Goal: Ask a question: Seek information or help from site administrators or community

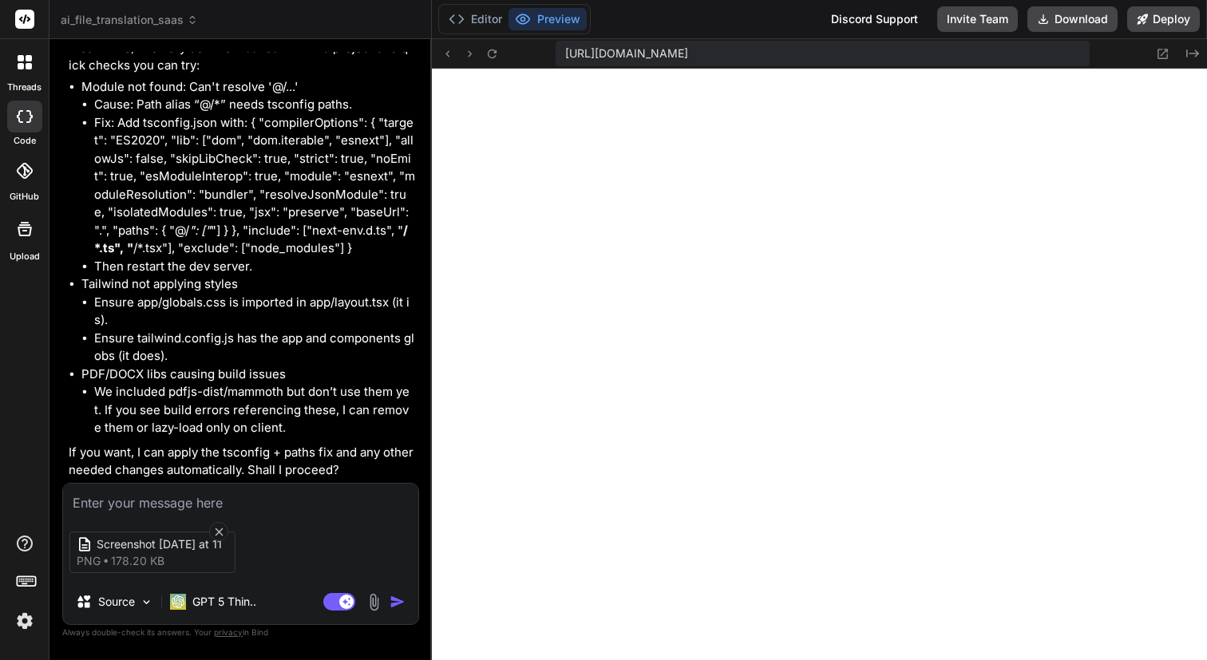
scroll to position [1763, 0]
click at [188, 500] on textarea at bounding box center [240, 498] width 355 height 29
type textarea "y"
type textarea "x"
type textarea "ye"
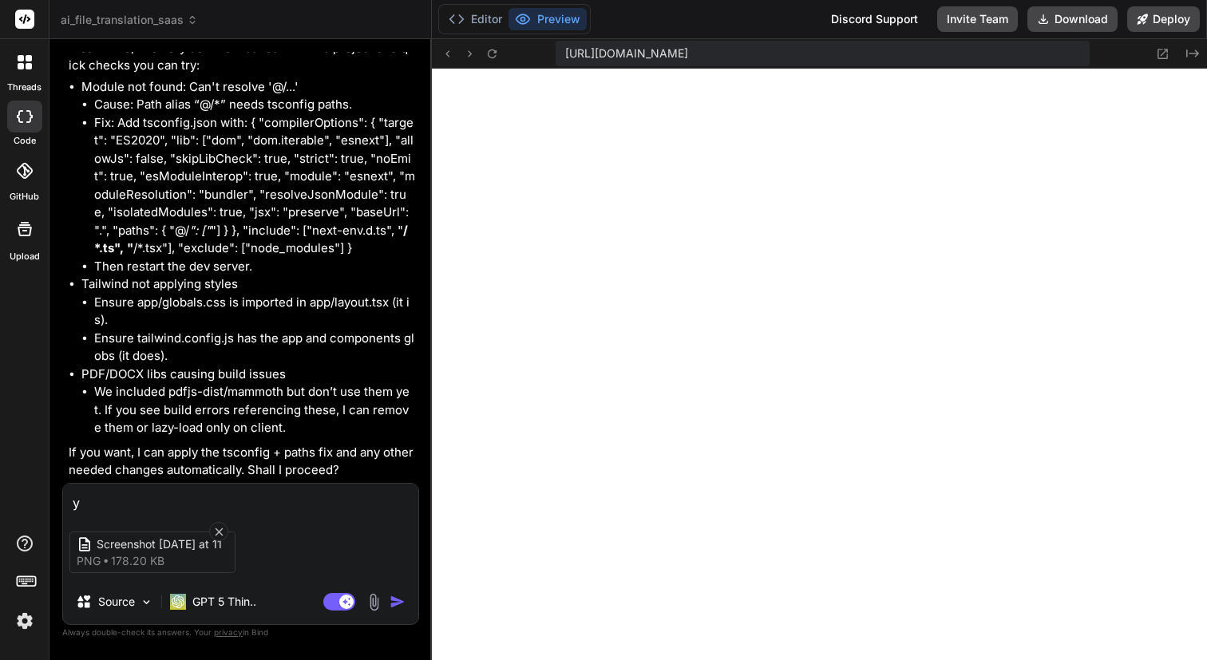
type textarea "x"
type textarea "yes"
type textarea "x"
type textarea "yes,"
type textarea "x"
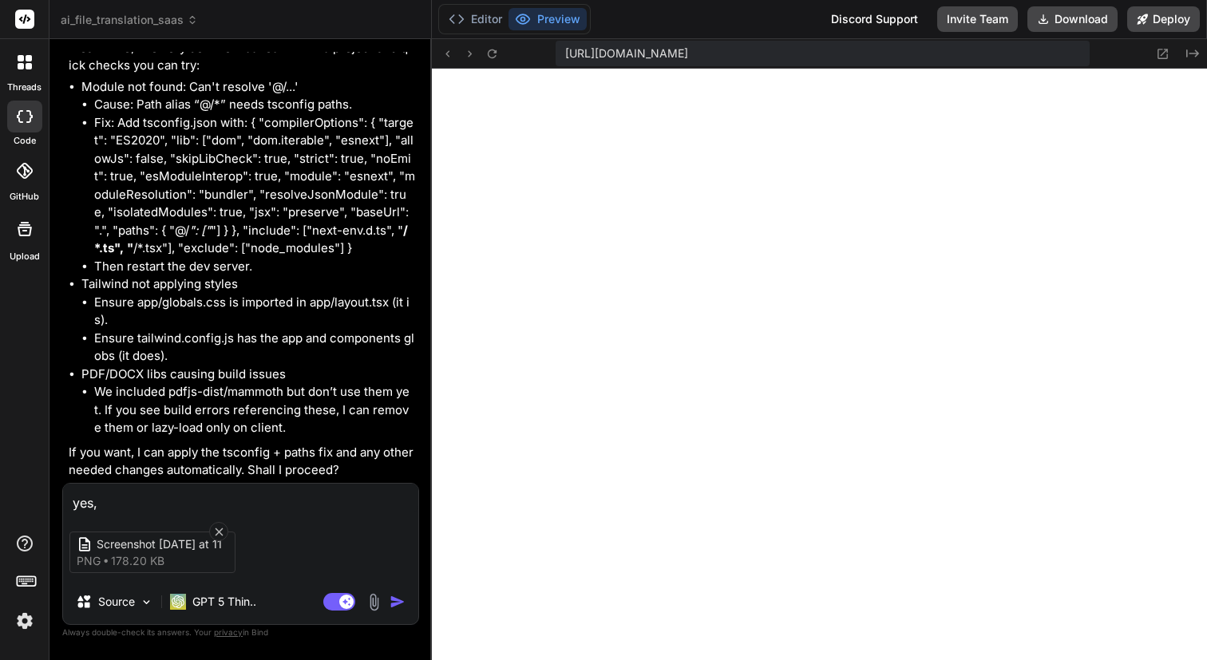
type textarea "yes,"
type textarea "x"
type textarea "yes, p"
type textarea "x"
type textarea "yes, pl"
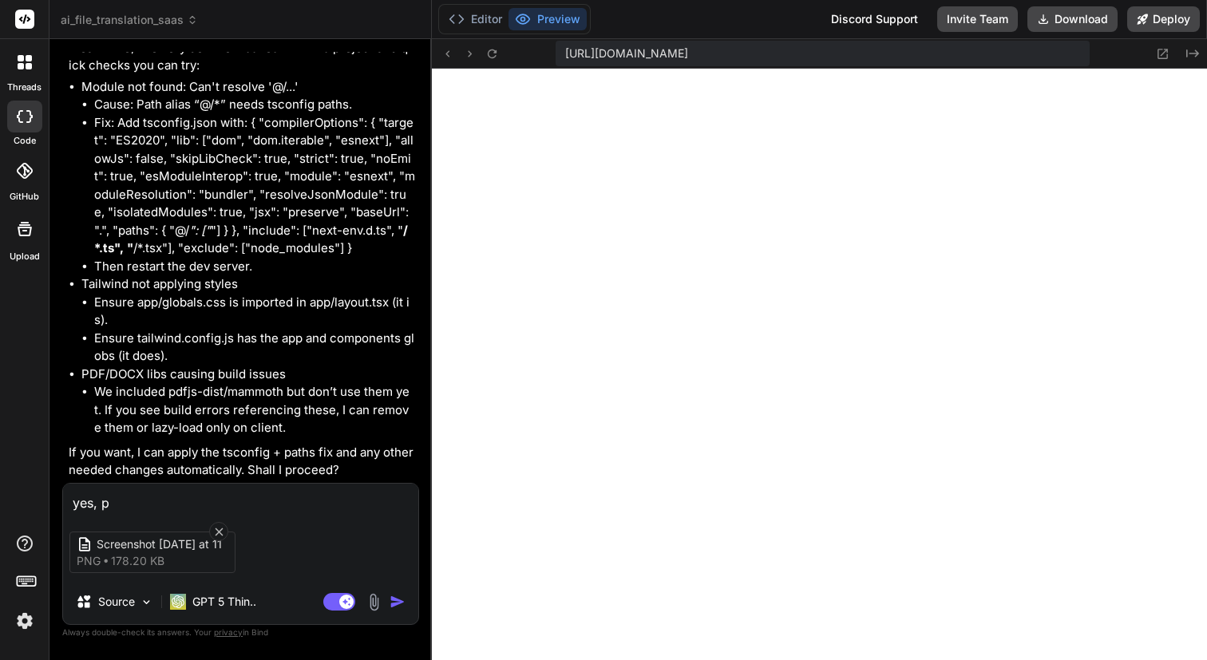
type textarea "x"
type textarea "yes, ple"
type textarea "x"
type textarea "yes, plea"
type textarea "x"
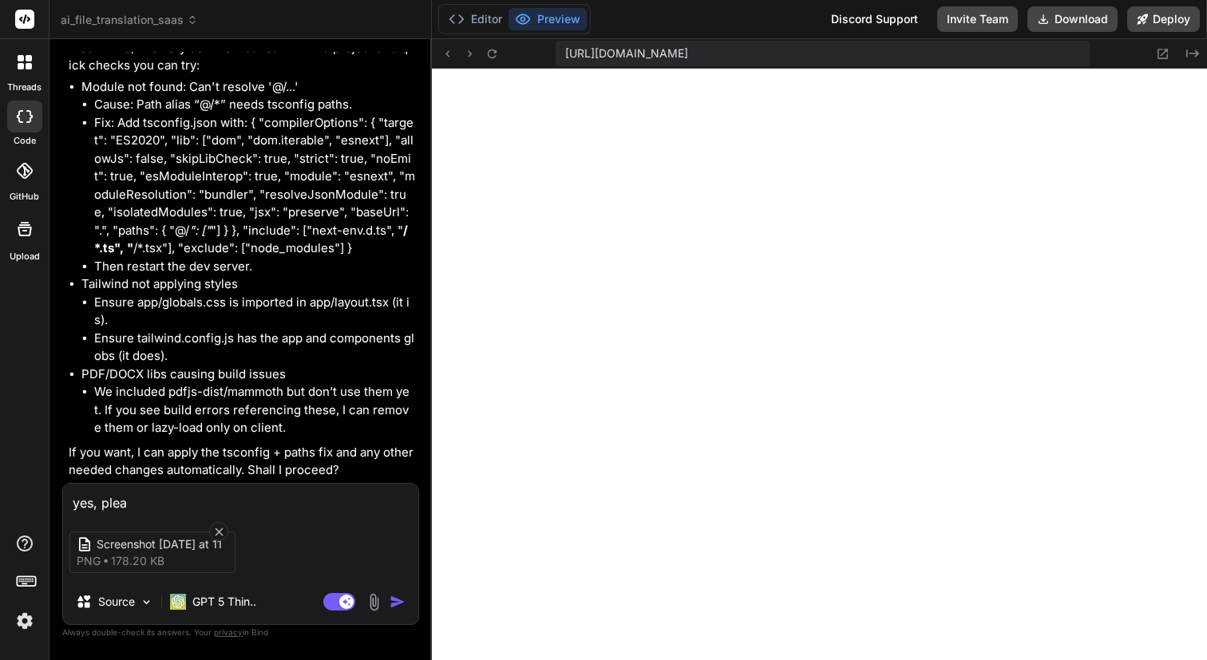
type textarea "yes, pleas"
type textarea "x"
type textarea "yes, please"
type textarea "x"
type textarea "yes, please"
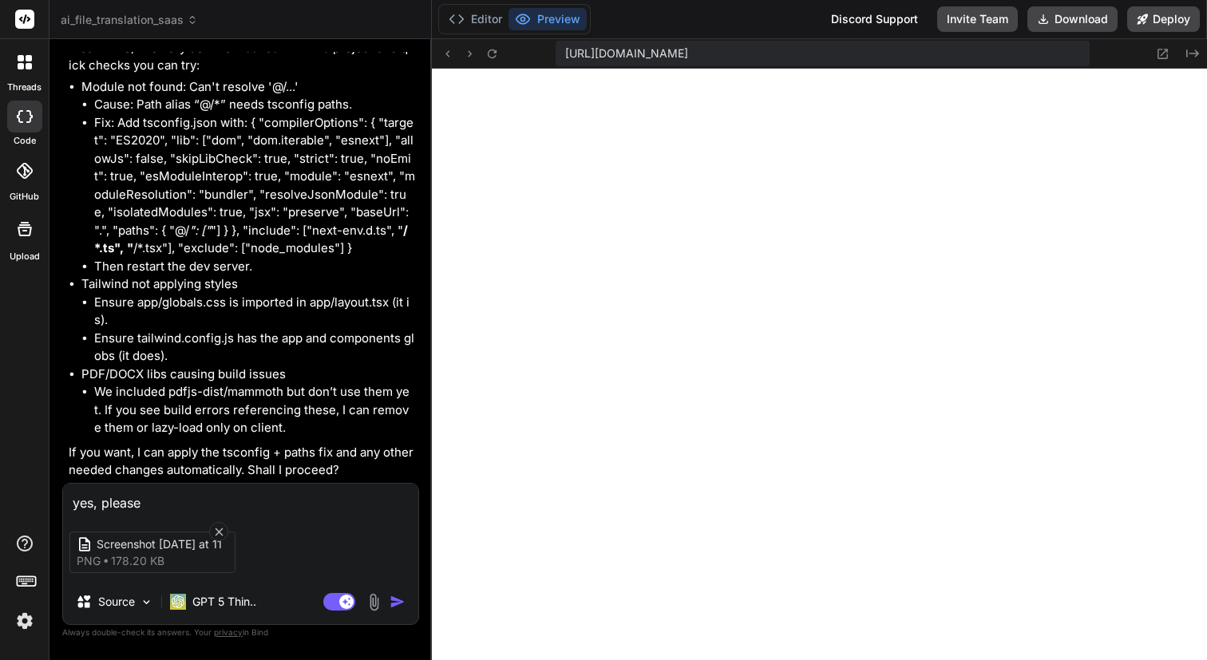
type textarea "x"
type textarea "yes, please p"
type textarea "x"
type textarea "yes, please pr"
type textarea "x"
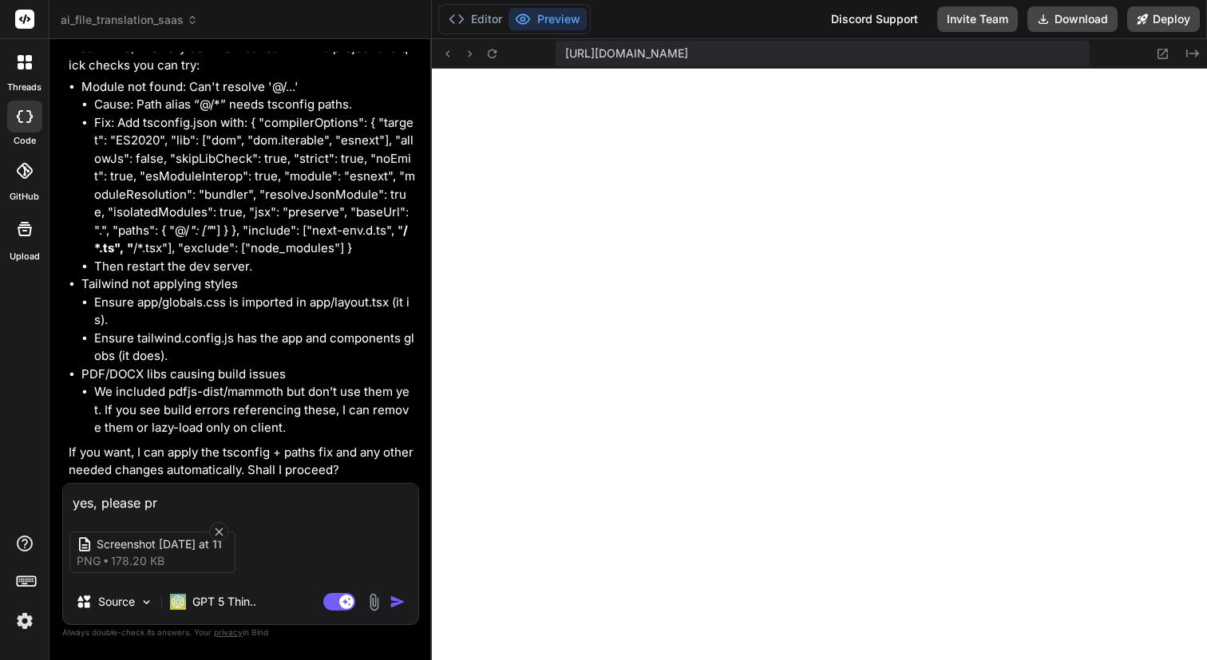
type textarea "yes, please pro"
type textarea "x"
type textarea "yes, please proc"
type textarea "x"
type textarea "yes, please proce"
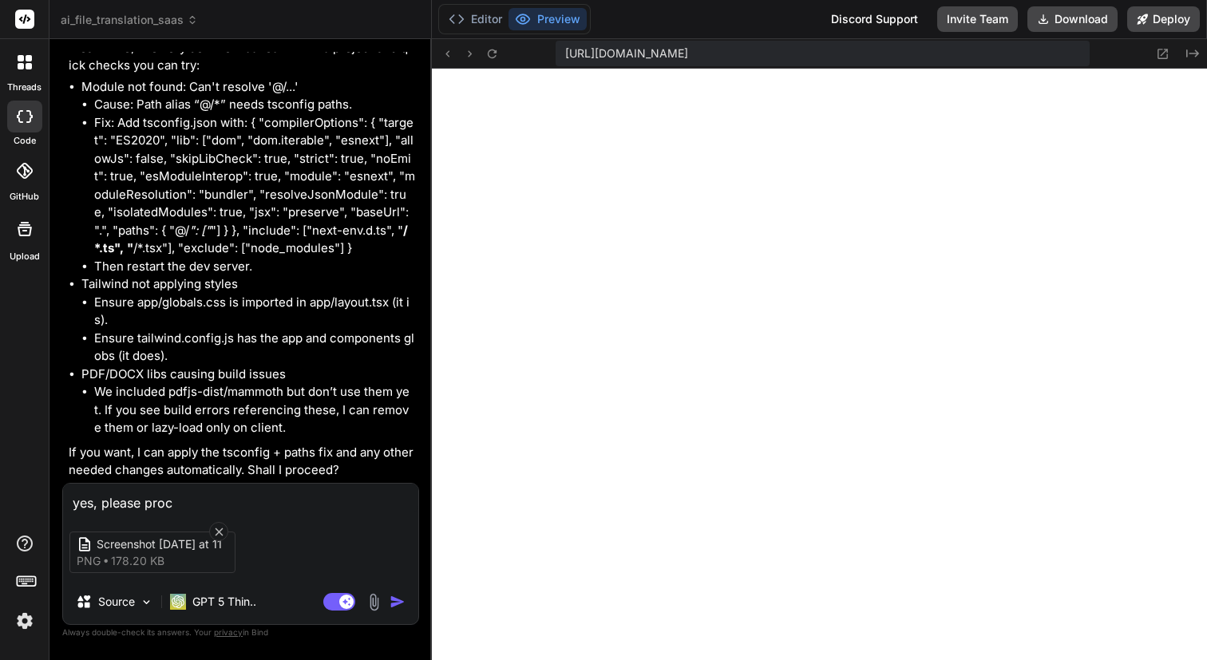
type textarea "x"
type textarea "yes, please procee"
type textarea "x"
type textarea "yes, please proceed"
type textarea "x"
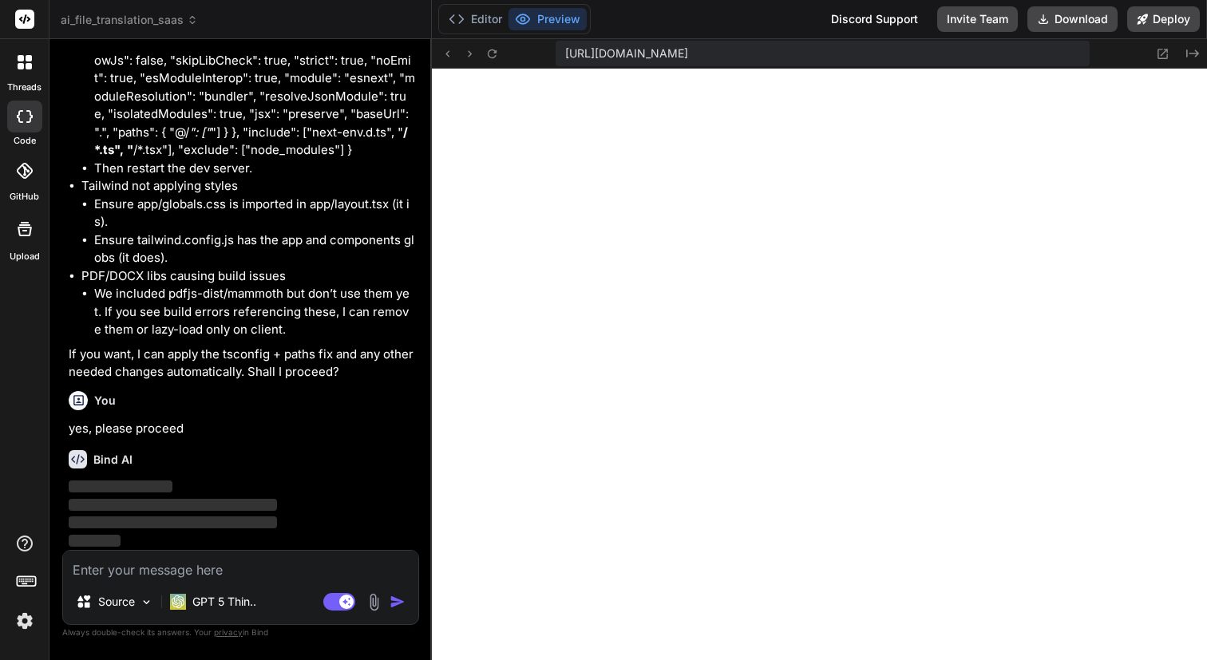
scroll to position [1858, 0]
click at [144, 606] on img at bounding box center [147, 602] width 14 height 14
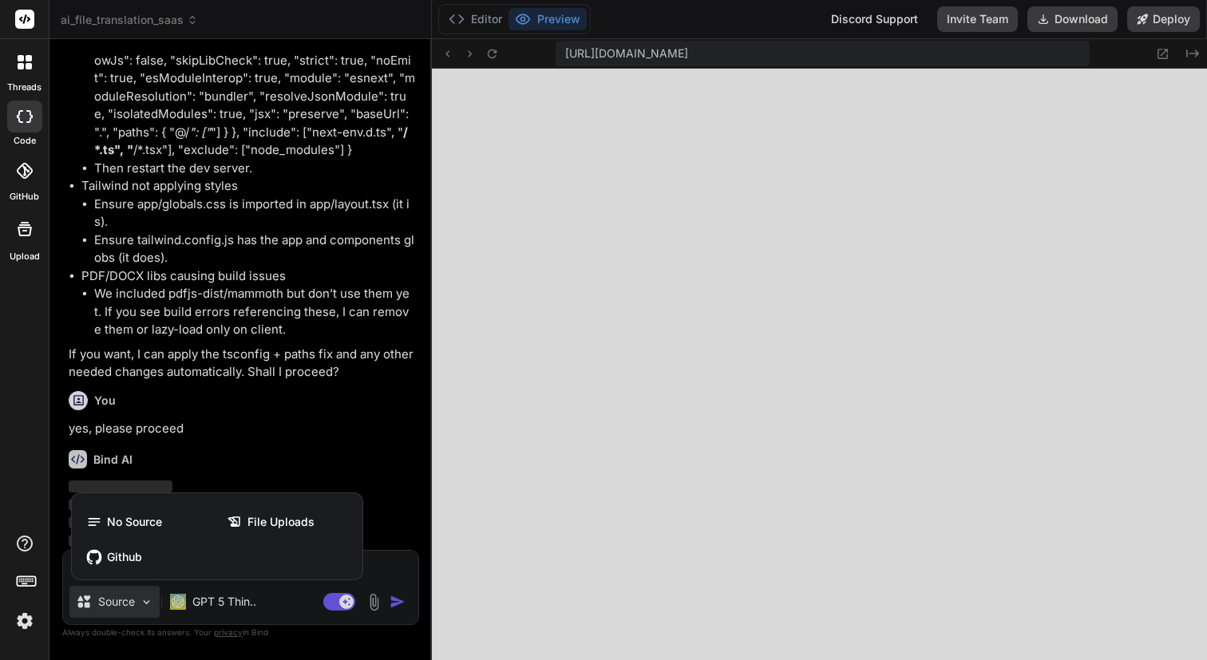
click at [148, 602] on div at bounding box center [603, 330] width 1207 height 660
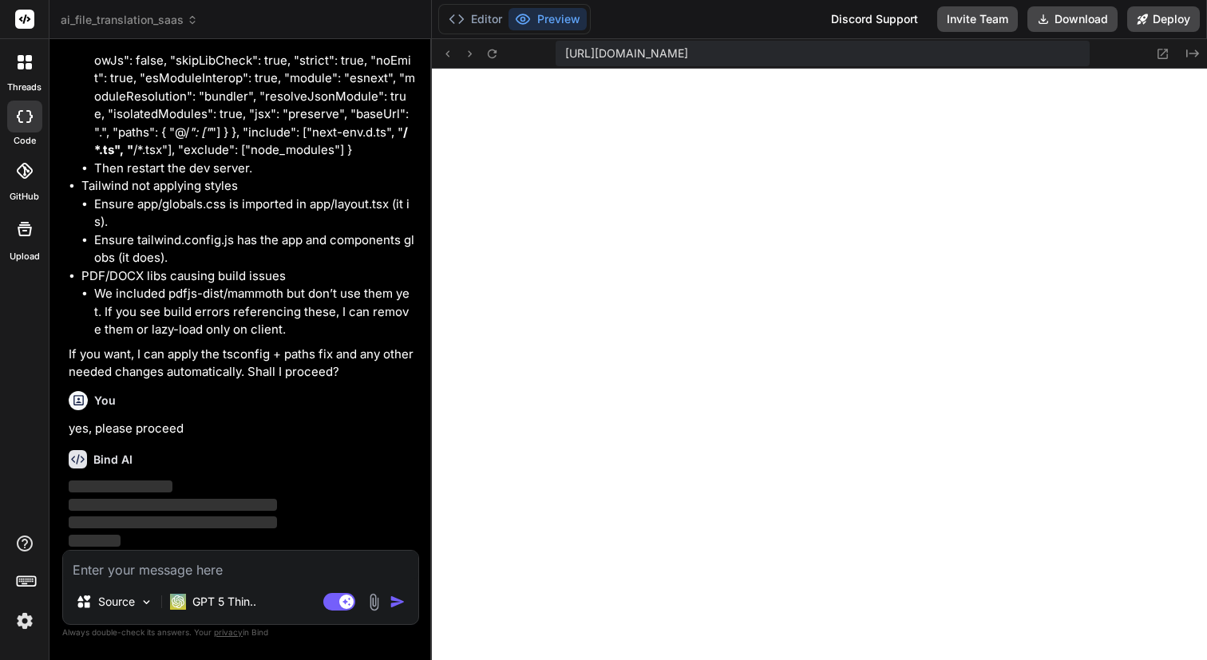
type textarea "x"
type textarea ""@types/react": "^18", "@types/react-dom": "^18", "eslint": "^8", "eslint-confi…"
type textarea "x"
type textarea "} module.exports = nextConfig"
type textarea "x"
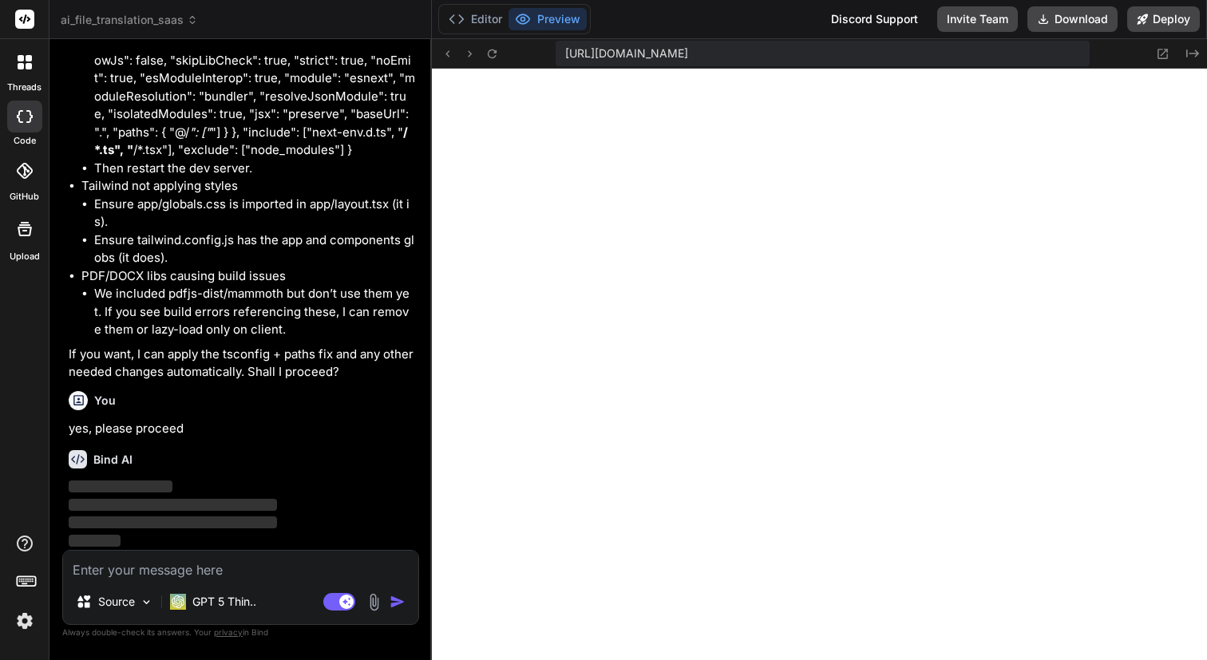
type textarea "x"
type textarea "/// <reference types="next" /> /// <reference types="next/image-types/global" /…"
type textarea "x"
type textarea "} module.exports = nextConfig"
type textarea "x"
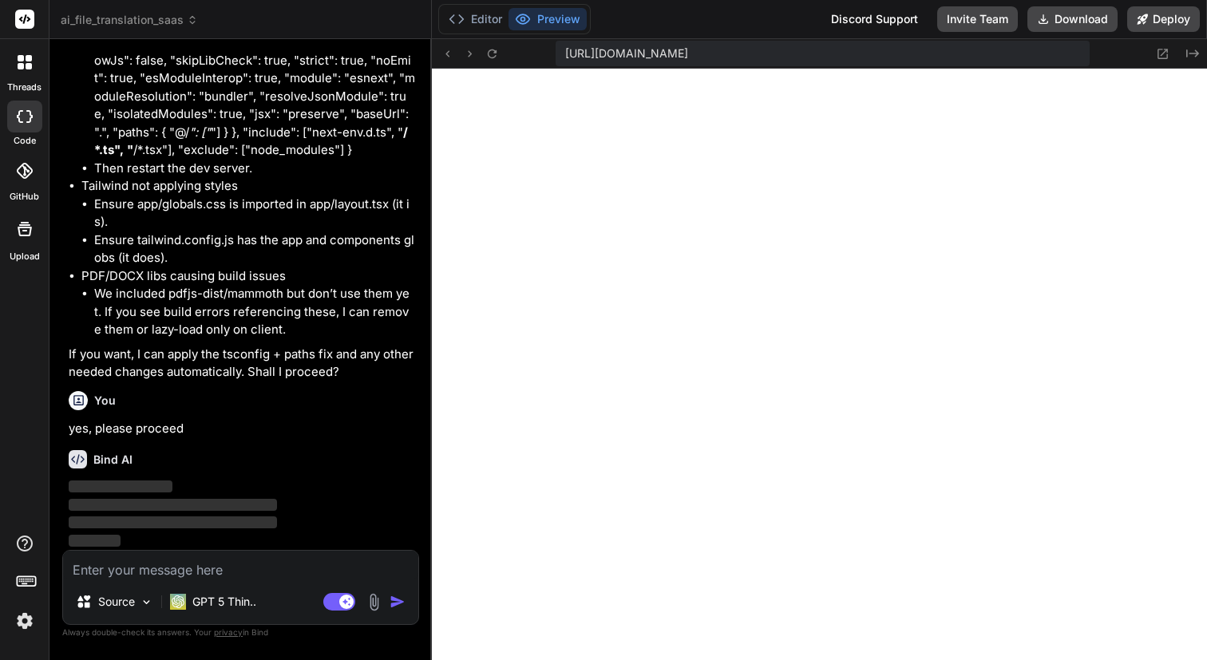
type textarea "/// <reference types="next" /> /// <reference types="next/image-types/global" /…"
type textarea "x"
type textarea ""accordion-up": "accordion-up 0.2s ease-out", }, }, }, plugins: [], }"
type textarea "x"
type textarea "module.exports = { plugins: { tailwindcss: {}, autoprefixer: {}, }, }"
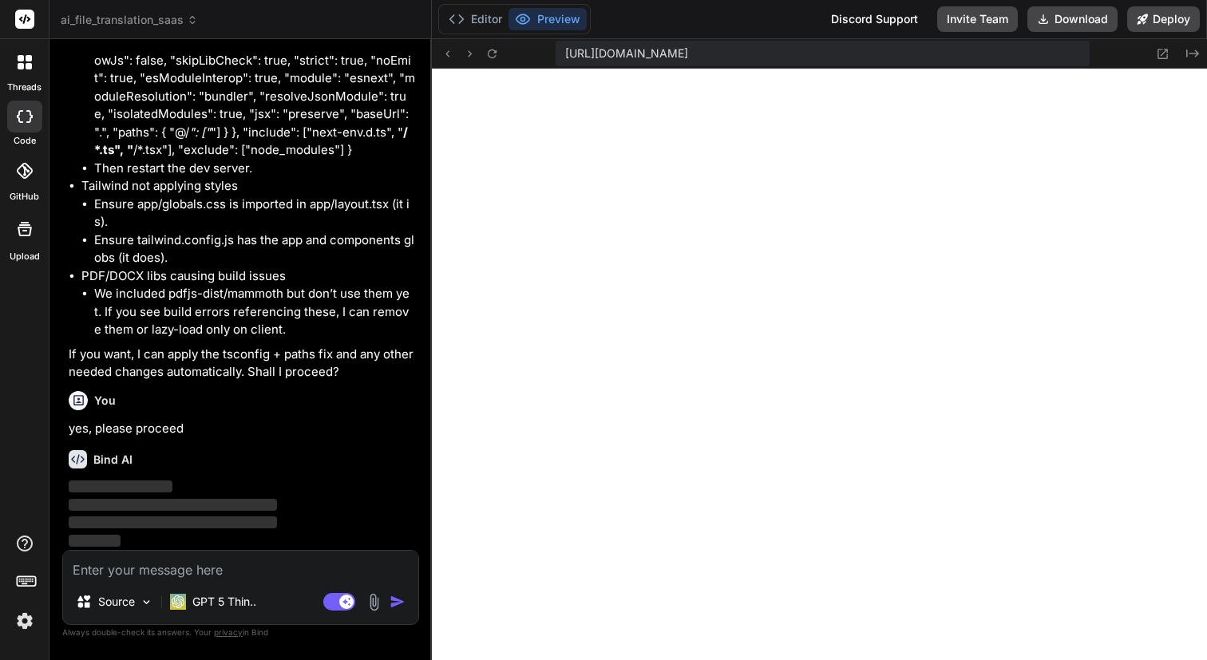
type textarea "x"
type textarea "@layer base { * { @apply border-border; } body { @apply bg-background text-fore…"
type textarea "x"
type textarea ") }"
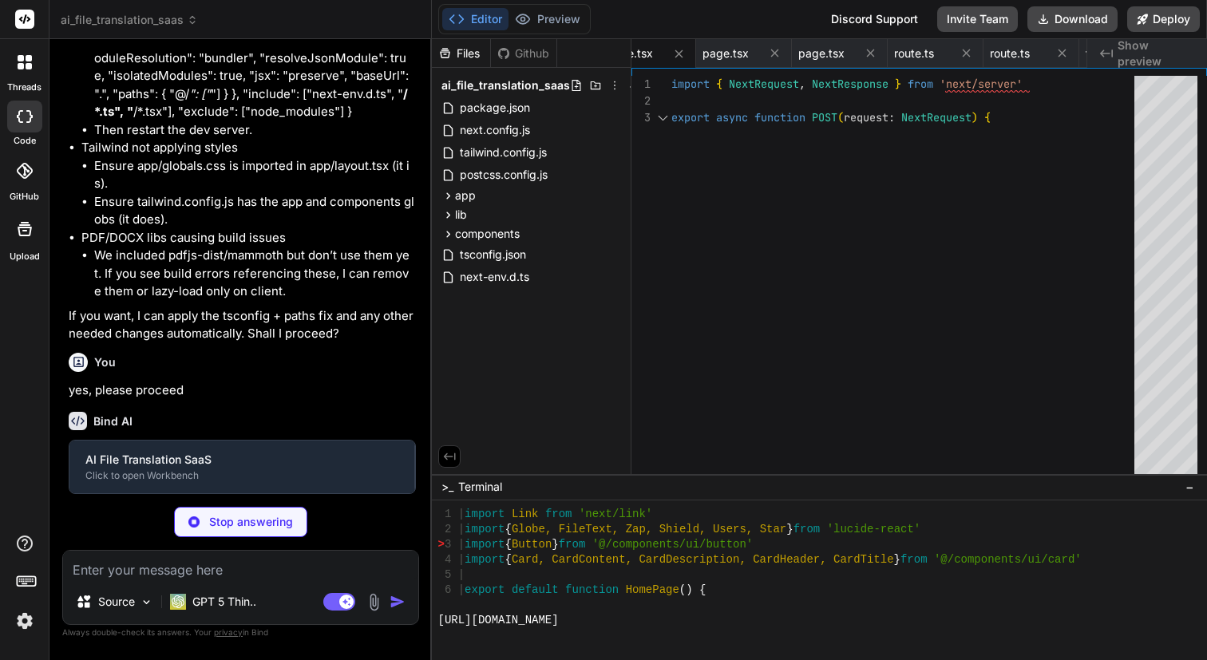
type textarea "x"
type textarea "</div> </div> ) }"
type textarea "x"
type textarea "</Button> </div> </div> </div> </div> ) }"
type textarea "x"
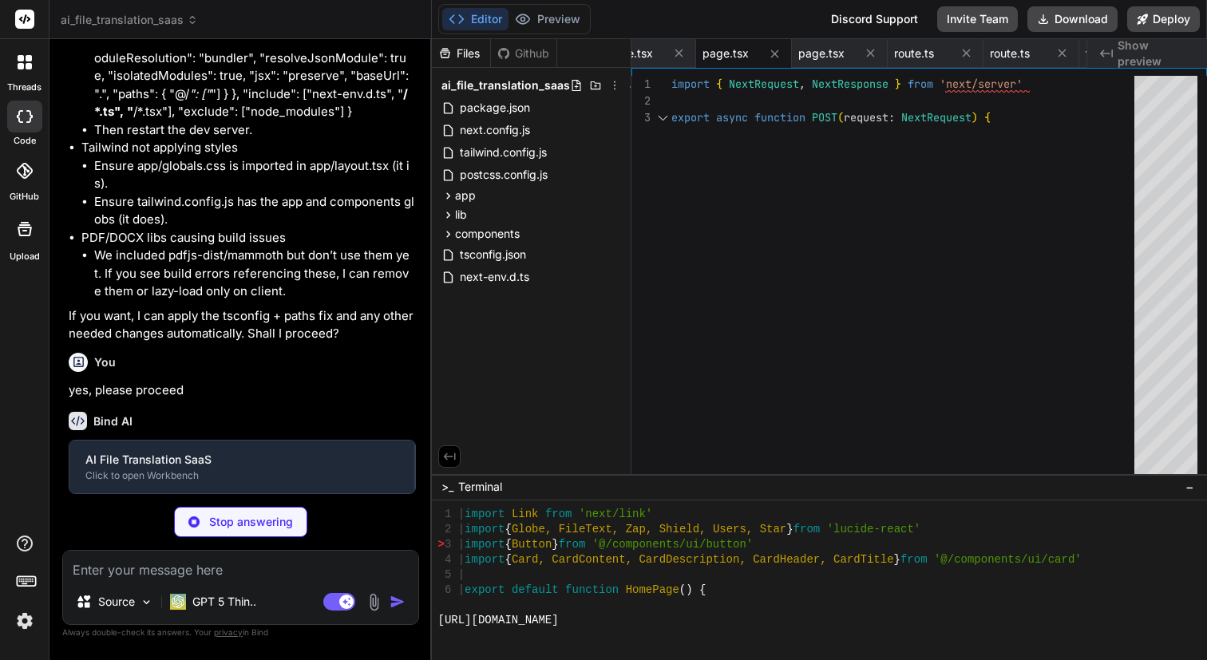
type textarea "{ status: 500 } ) } }"
type textarea "x"
type textarea "import { type ClassValue, clsx } from "clsx" import { twMerge } from "tailwind-…"
type textarea "x"
type textarea "{ code: 'hy', name: 'Armenian' }, { code: 'az', name: 'Azerbaijani' }, { code: …"
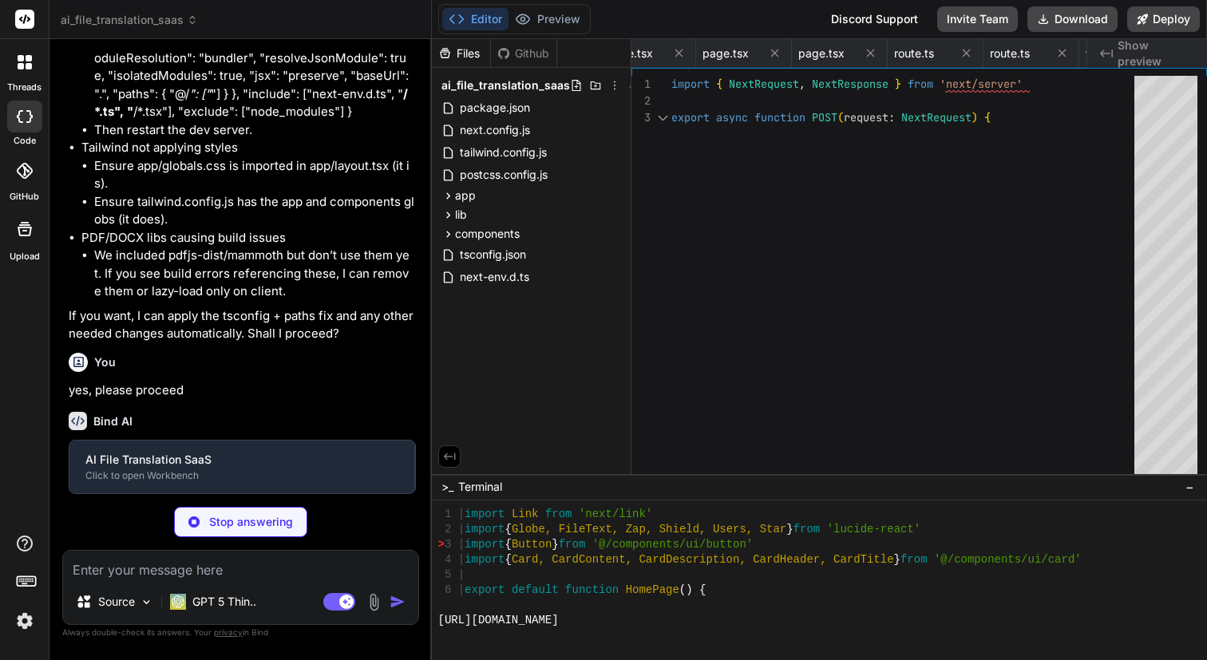
type textarea "x"
type textarea ") Button.displayName = "Button" export { Button, buttonVariants }"
type textarea "x"
type textarea "SelectScrollUpButton, SelectScrollDownButton, }"
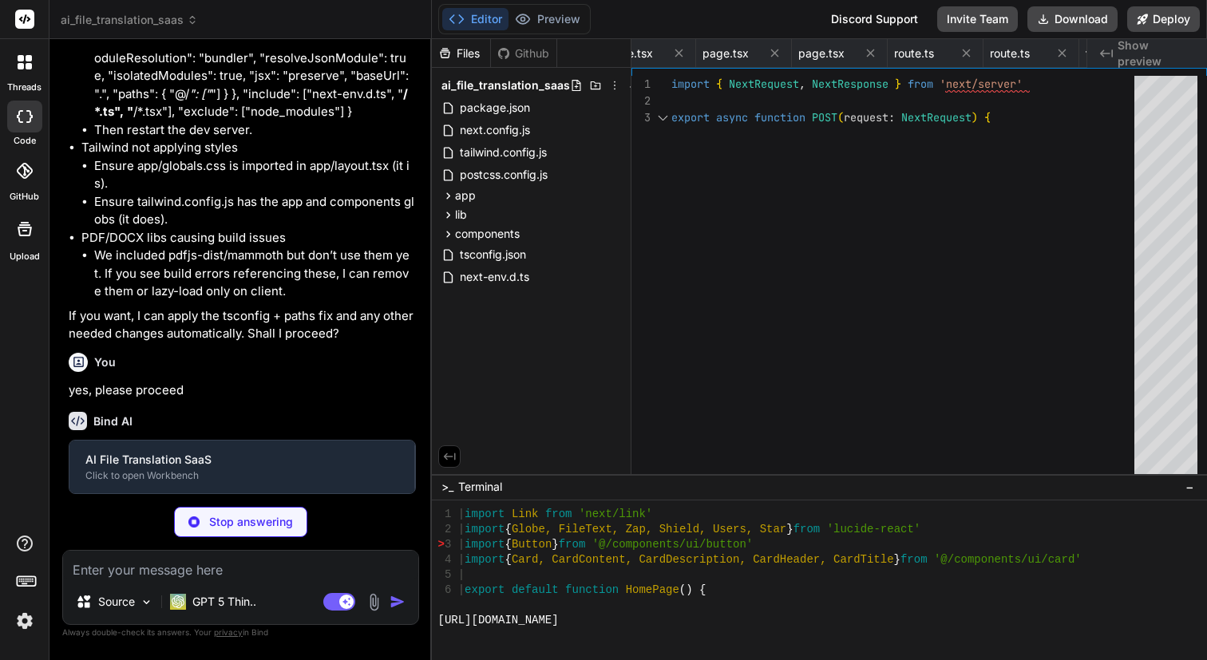
type textarea "x"
type textarea "className="h-full w-full flex-1 bg-primary transition-all" style={{ transform: …"
type textarea "x"
type textarea "</div> ) }"
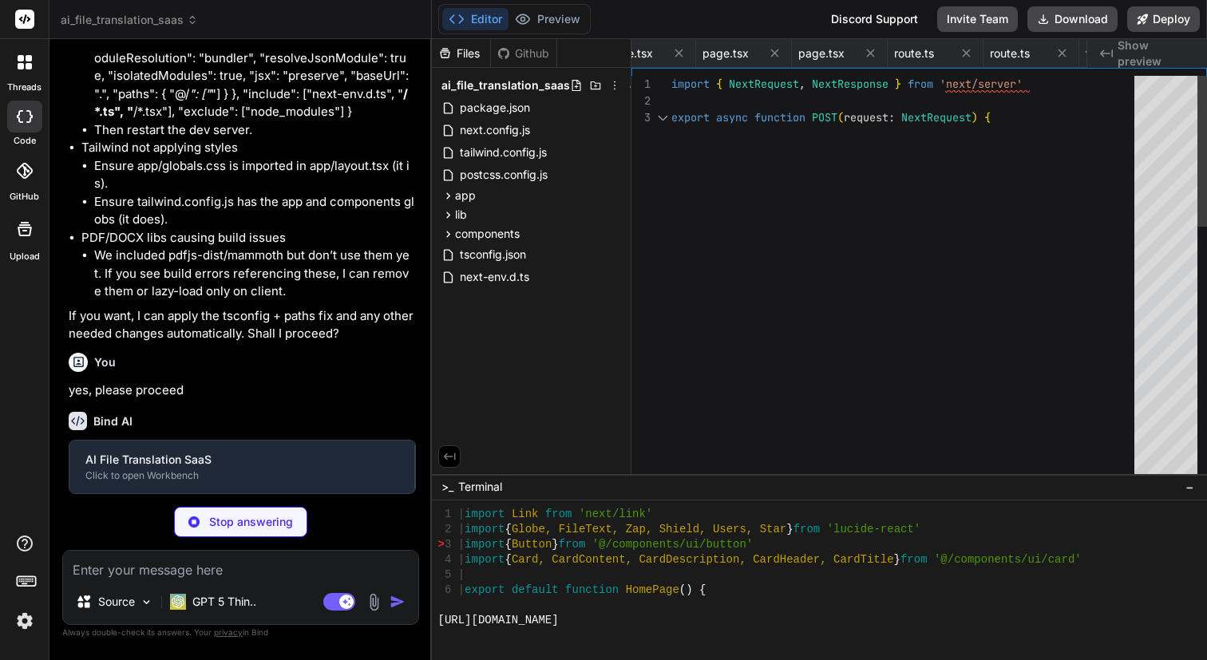
type textarea "x"
type textarea "}"
type textarea "x"
type textarea "> {buttonText} </Button> </CardFooter> </Card> ) }"
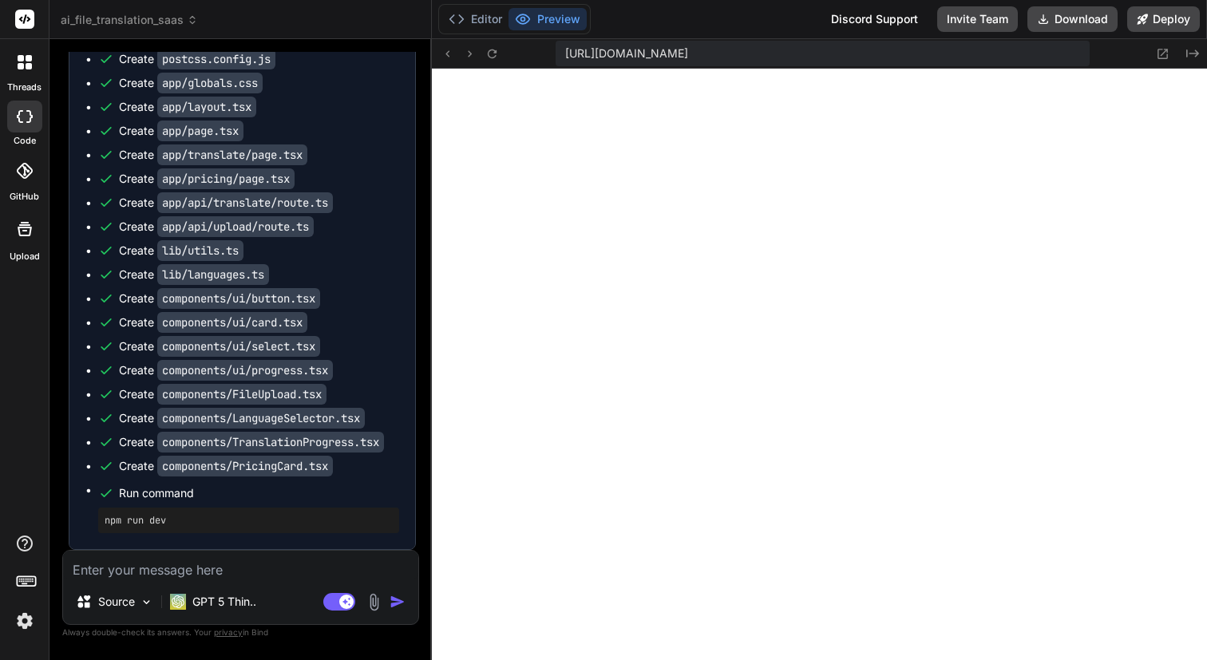
scroll to position [2534, 0]
click at [120, 567] on textarea at bounding box center [240, 565] width 355 height 29
click at [485, 18] on button "Editor" at bounding box center [475, 19] width 66 height 22
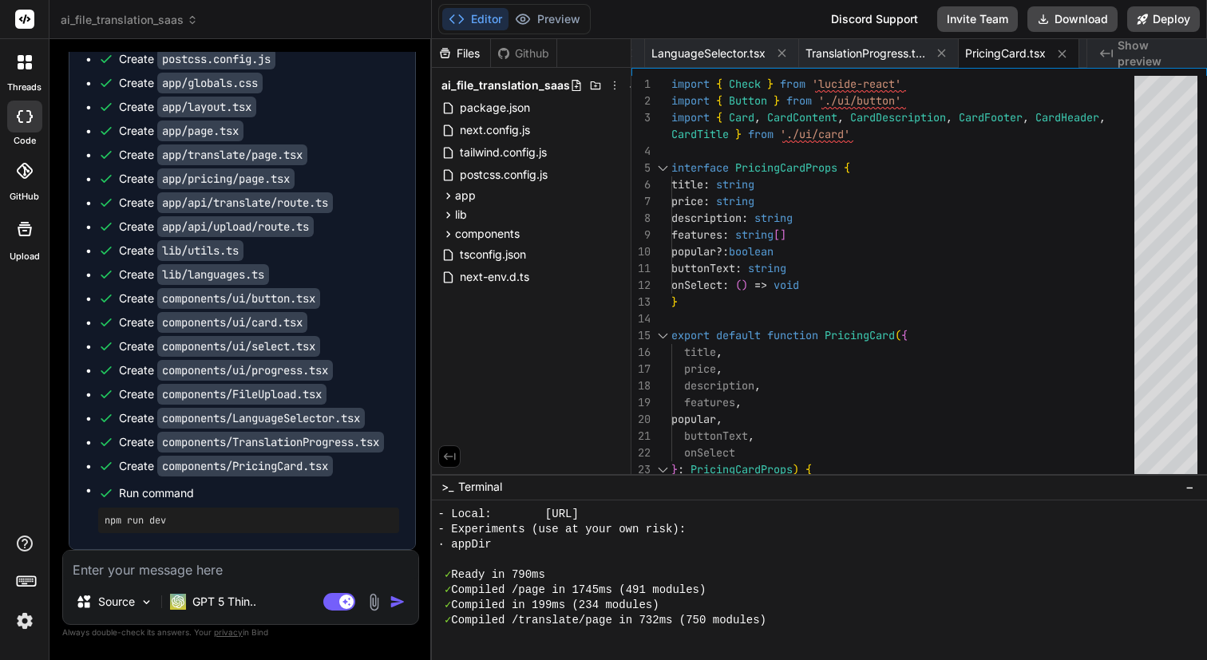
type textarea "x"
click at [203, 566] on textarea at bounding box center [240, 565] width 355 height 29
type textarea "C"
type textarea "x"
type textarea "Ca"
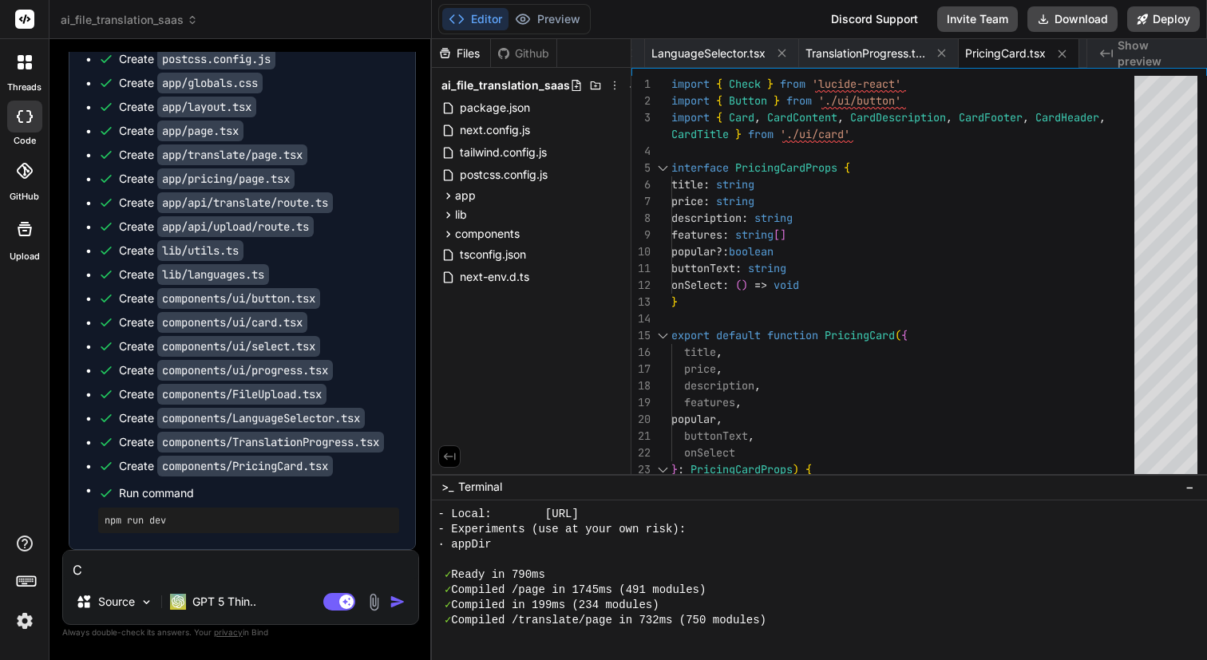
type textarea "x"
type textarea "Can"
type textarea "x"
type textarea "Can"
type textarea "x"
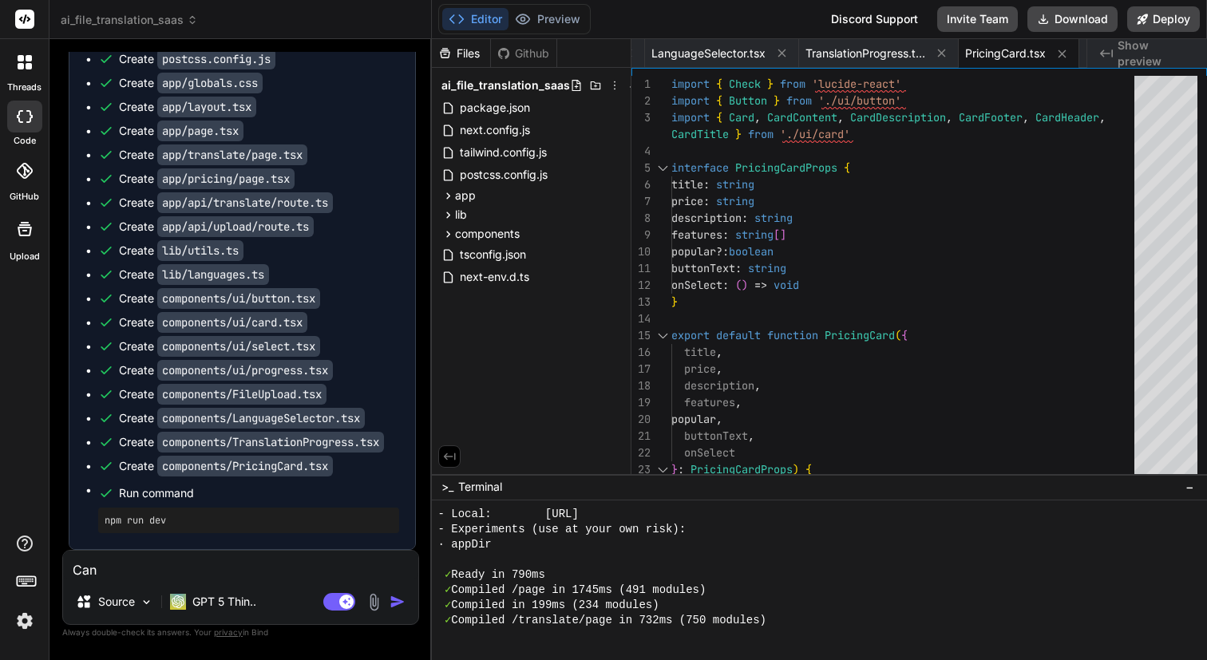
type textarea "Can"
type textarea "x"
type textarea "Ca"
type textarea "x"
type textarea "C"
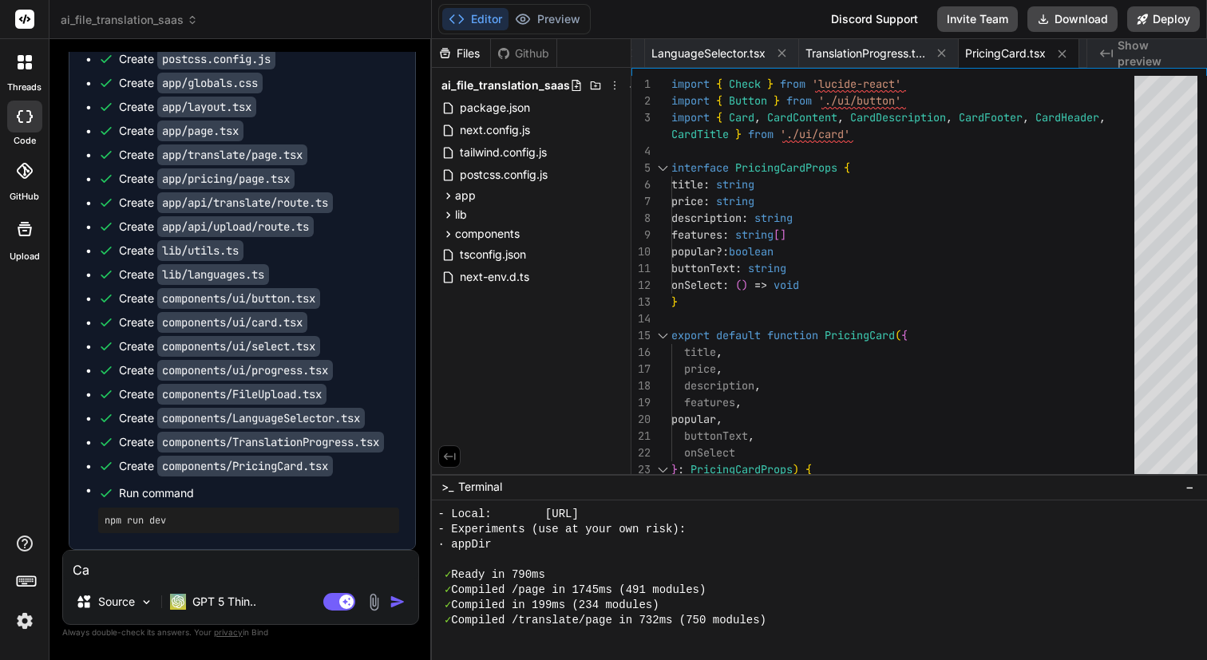
type textarea "x"
type textarea "T"
type textarea "x"
type textarea "Th"
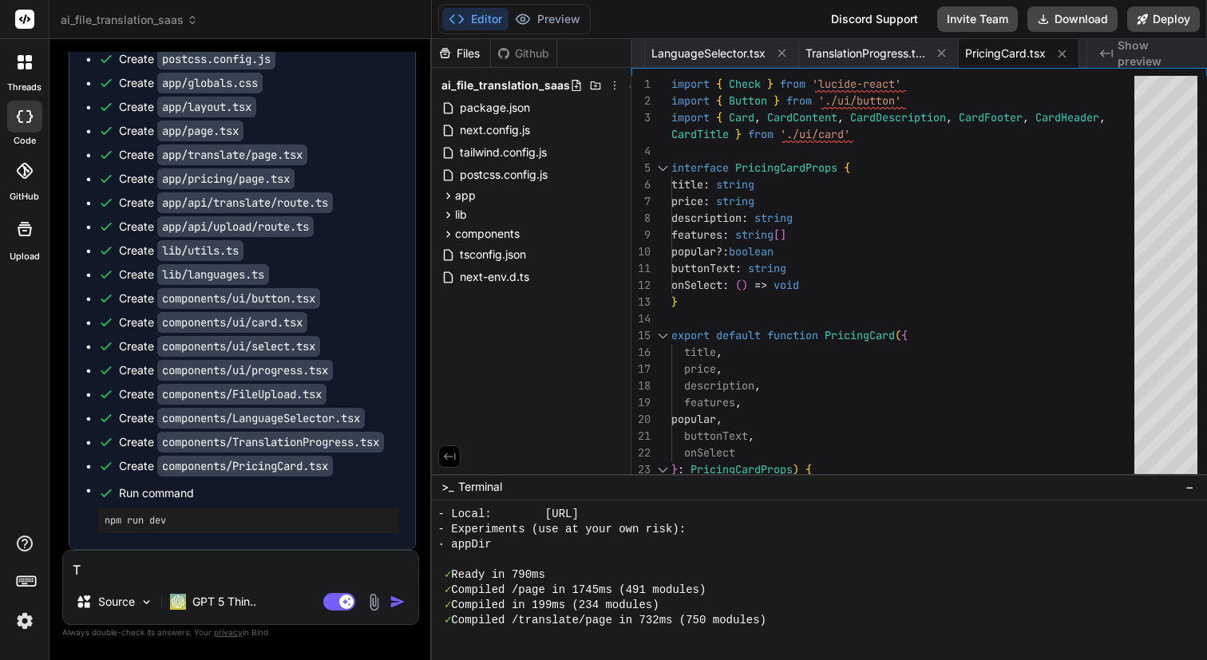
type textarea "x"
type textarea "Thi"
type textarea "x"
type textarea "This"
type textarea "x"
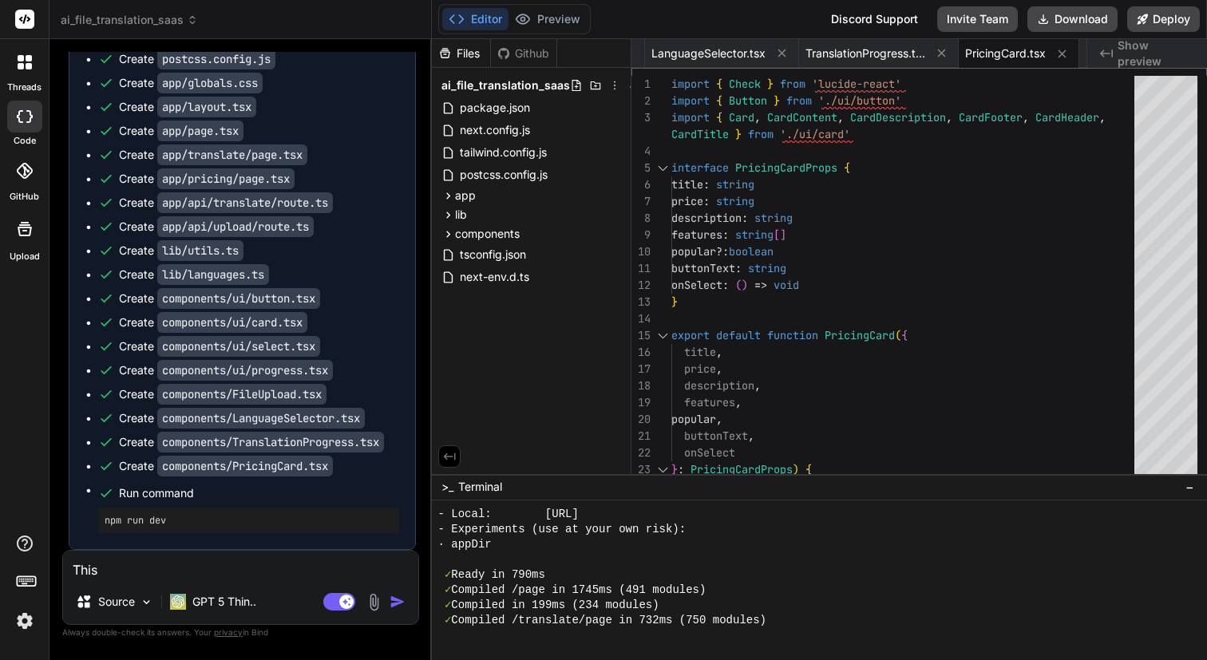
type textarea "This"
type textarea "x"
type textarea "This l"
type textarea "x"
type textarea "This lo"
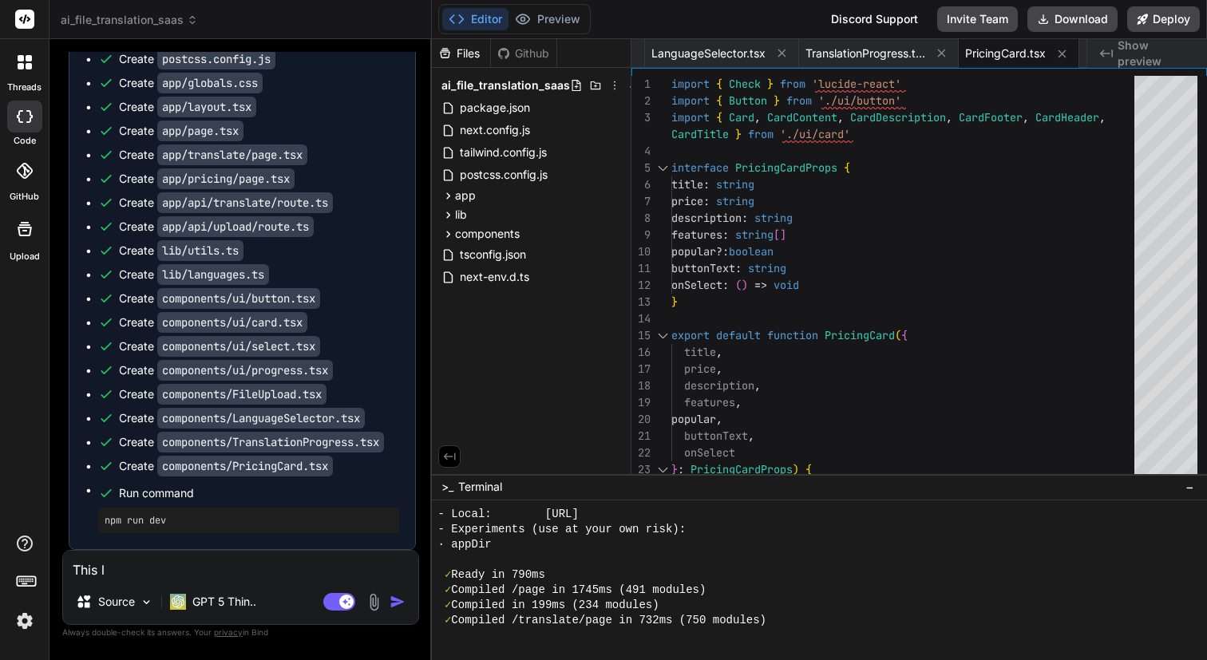
type textarea "x"
type textarea "This loo"
type textarea "x"
type textarea "This look"
type textarea "x"
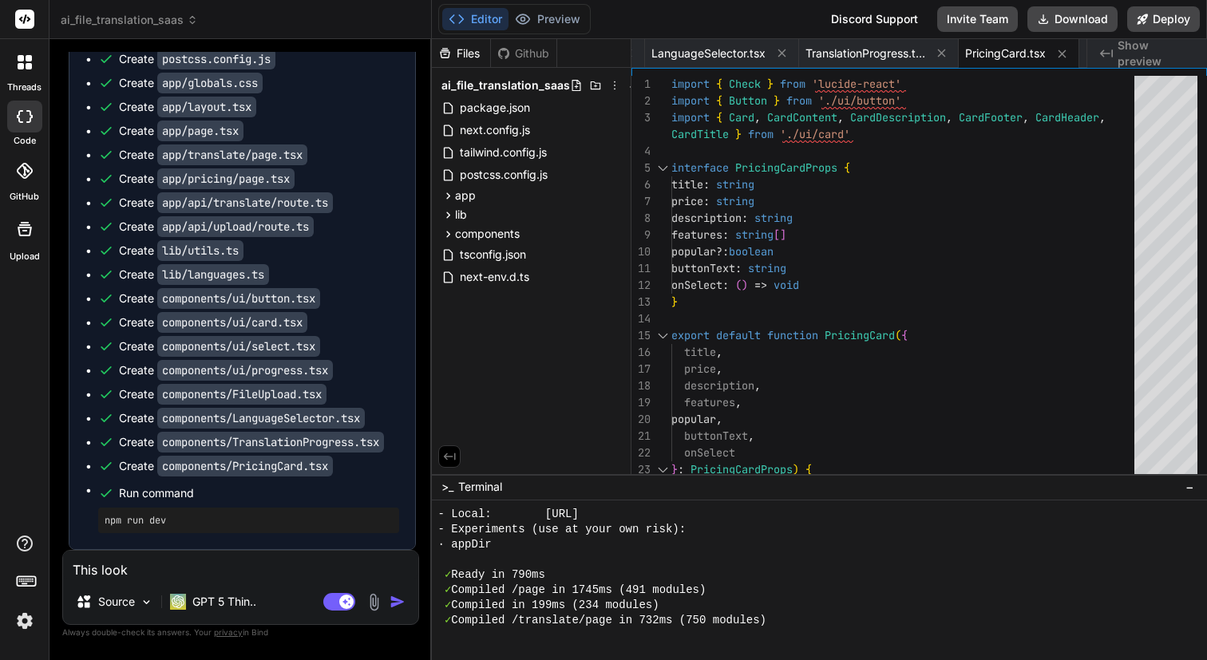
type textarea "This looks"
type textarea "x"
type textarea "This looks"
type textarea "x"
type textarea "This looks g"
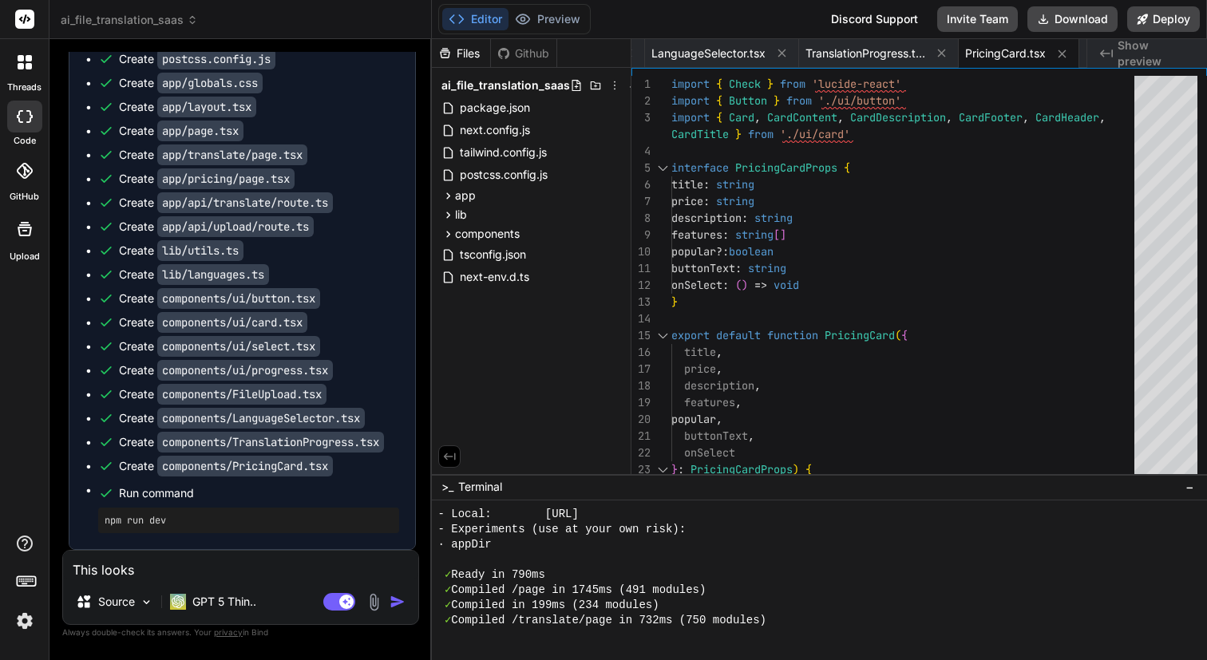
type textarea "x"
type textarea "This looks go"
type textarea "x"
type textarea "This looks goo"
type textarea "x"
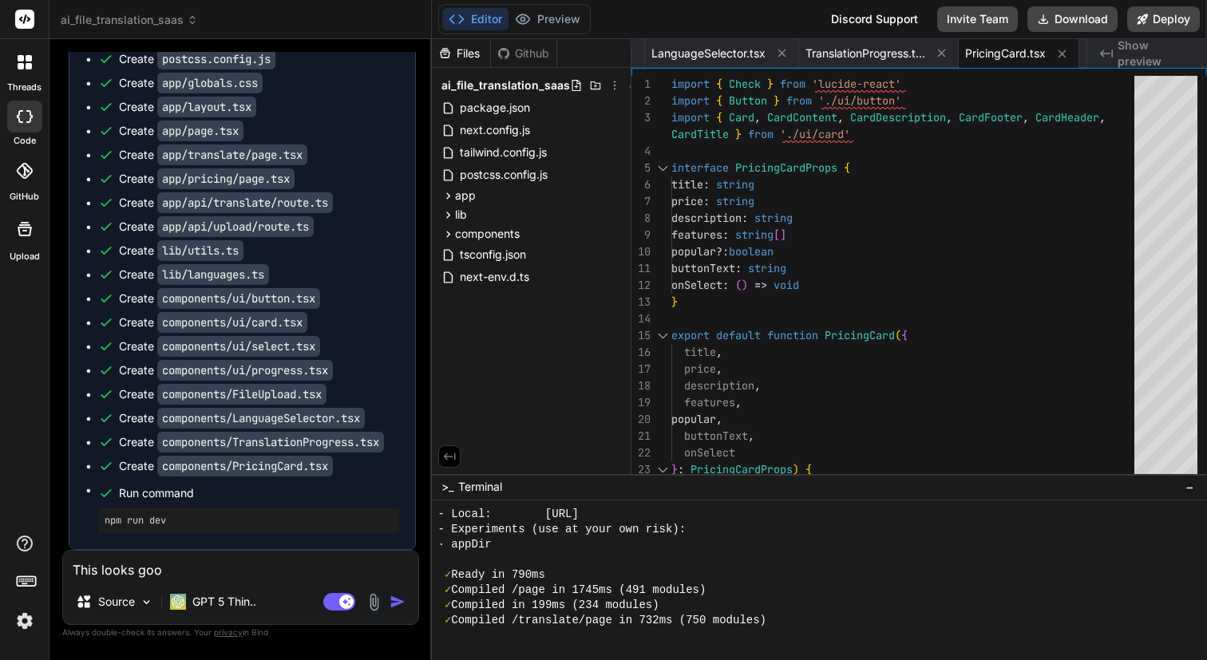
type textarea "This looks good"
type textarea "x"
type textarea "This looks good"
type textarea "x"
type textarea "This looks good"
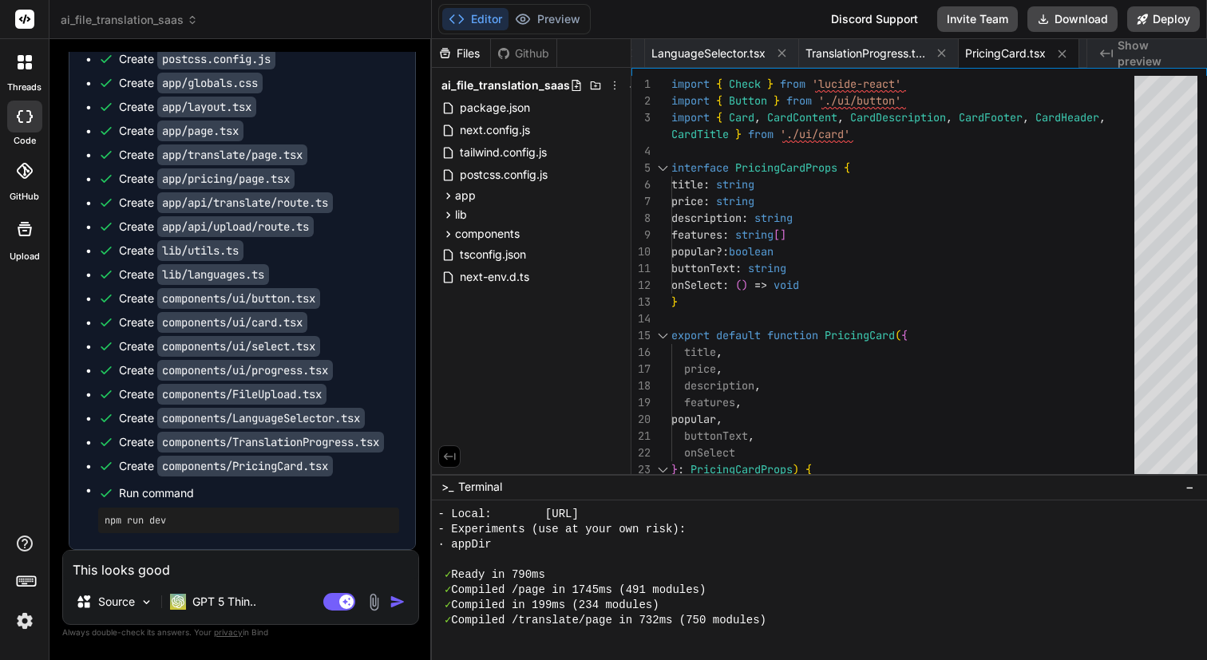
type textarea "x"
type textarea "This looks good."
type textarea "x"
type textarea "This looks good."
type textarea "x"
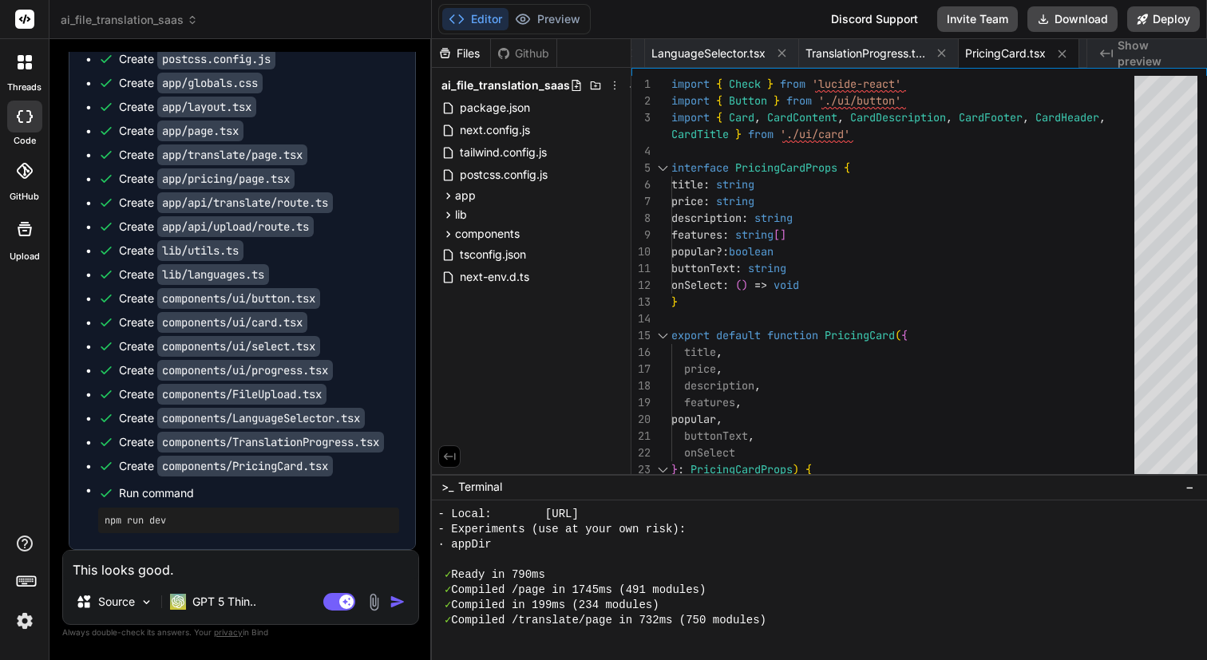
type textarea "This looks good. G"
type textarea "x"
type textarea "This looks good."
type textarea "x"
type textarea "This looks good. H"
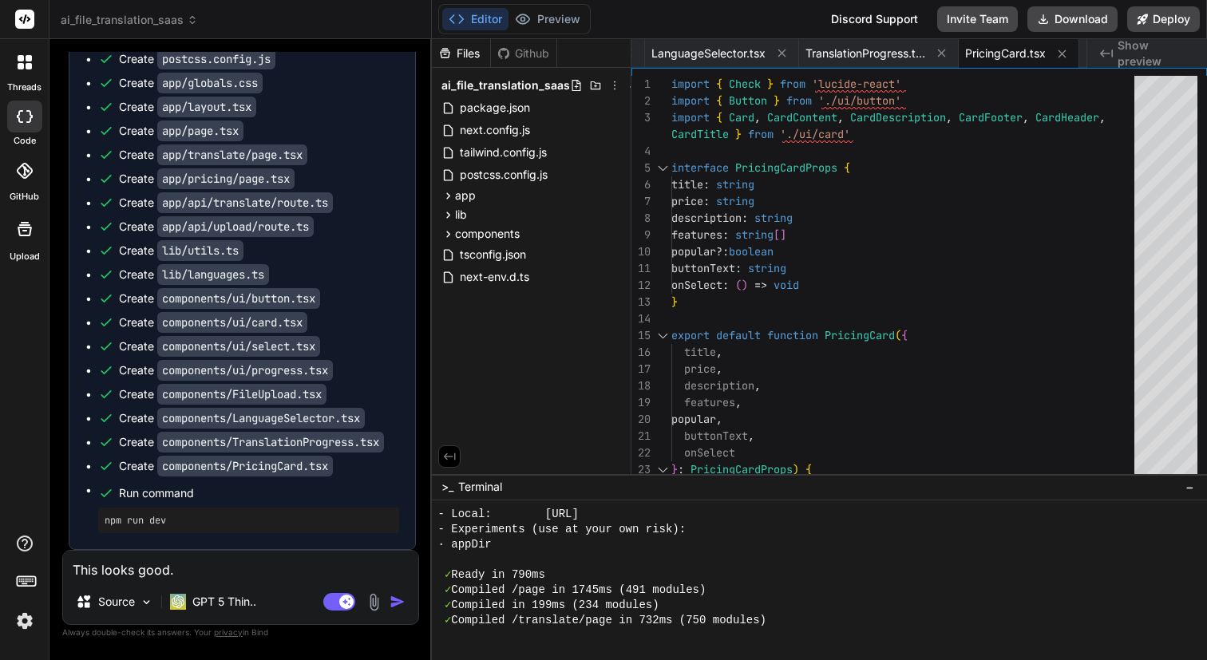
type textarea "x"
type textarea "This looks good. Ho"
type textarea "x"
type textarea "This looks good. How"
type textarea "x"
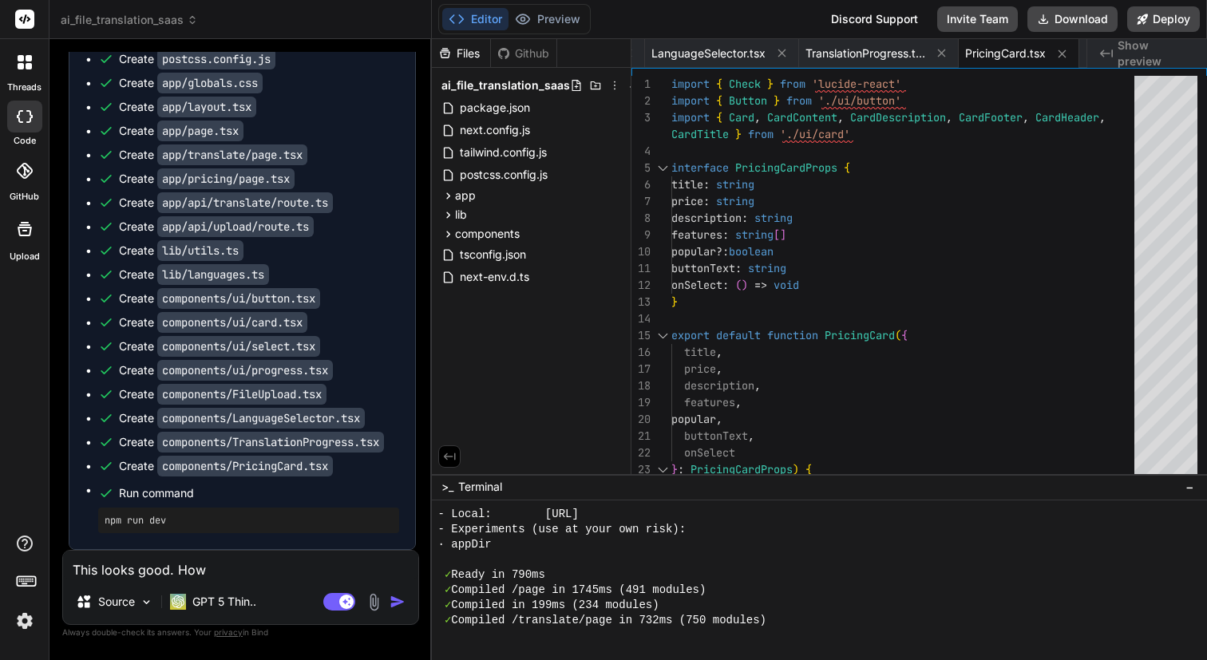
type textarea "This looks good. How"
type textarea "x"
type textarea "This looks good. How c"
type textarea "x"
type textarea "This looks good. How ca"
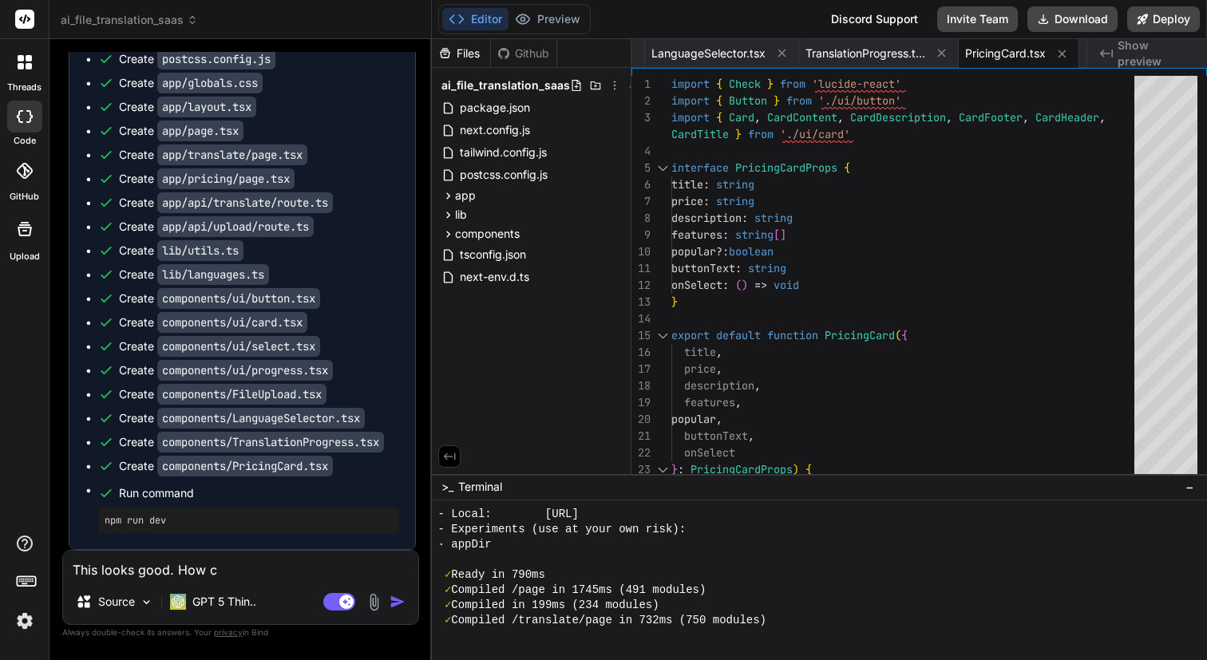
type textarea "x"
type textarea "This looks good. How can"
type textarea "x"
type textarea "This looks good. How can"
type textarea "x"
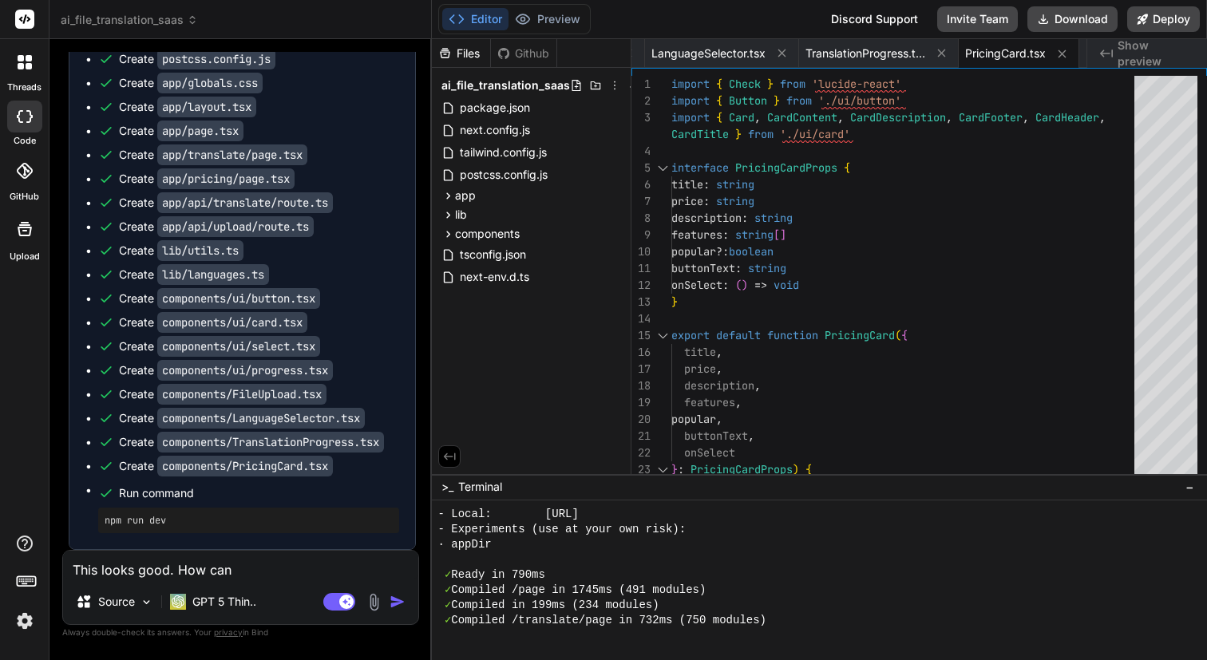
type textarea "This looks good. How can I"
type textarea "x"
type textarea "This looks good. How can I"
type textarea "x"
type textarea "This looks good. How can I g"
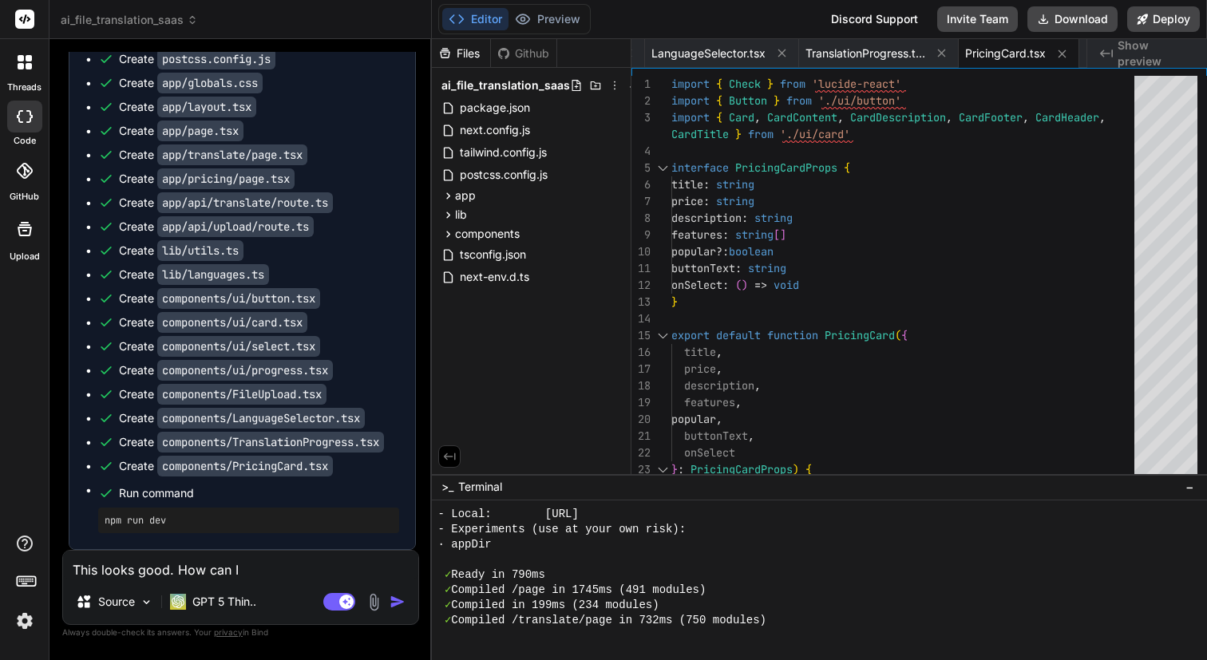
type textarea "x"
type textarea "This looks good. How can I ge"
type textarea "x"
type textarea "This looks good. How can I g"
type textarea "x"
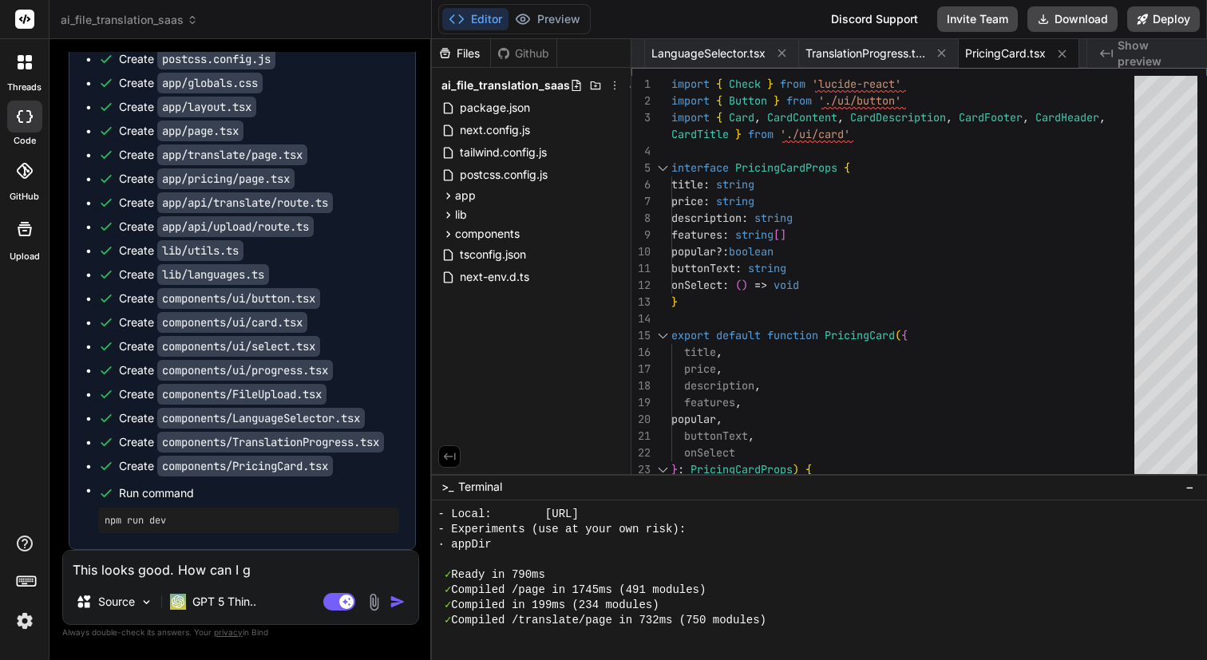
type textarea "This looks good. How can I"
type textarea "x"
type textarea "This looks good. How can I d"
type textarea "x"
type textarea "This looks good. How can I do"
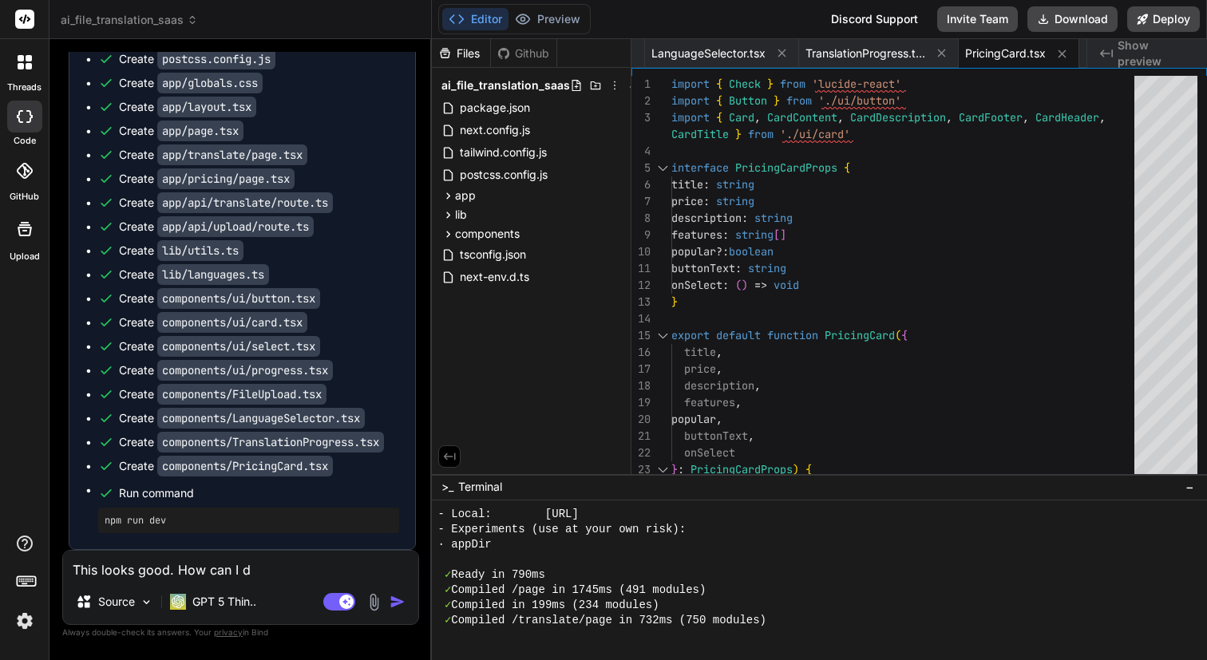
type textarea "x"
type textarea "This looks good. How can I do"
type textarea "x"
type textarea "This looks good. How can I do a"
type textarea "x"
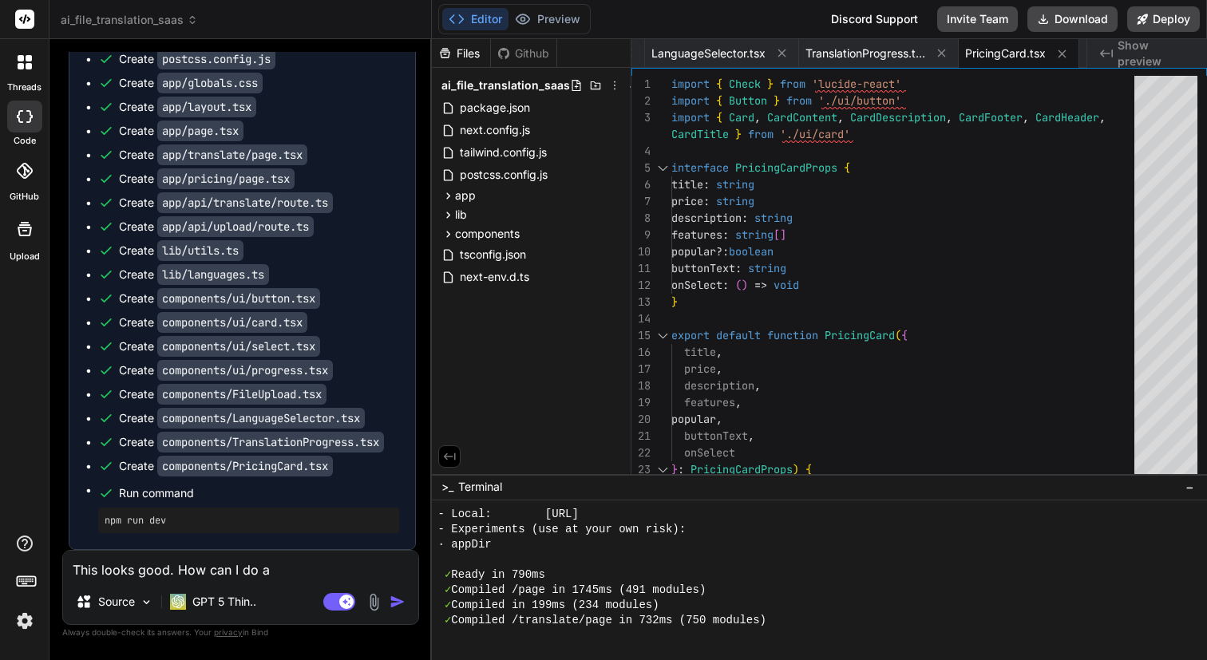
type textarea "This looks good. How can I do a"
type textarea "x"
type textarea "This looks good. How can I do a r"
type textarea "x"
type textarea "This looks good. How can I do a re"
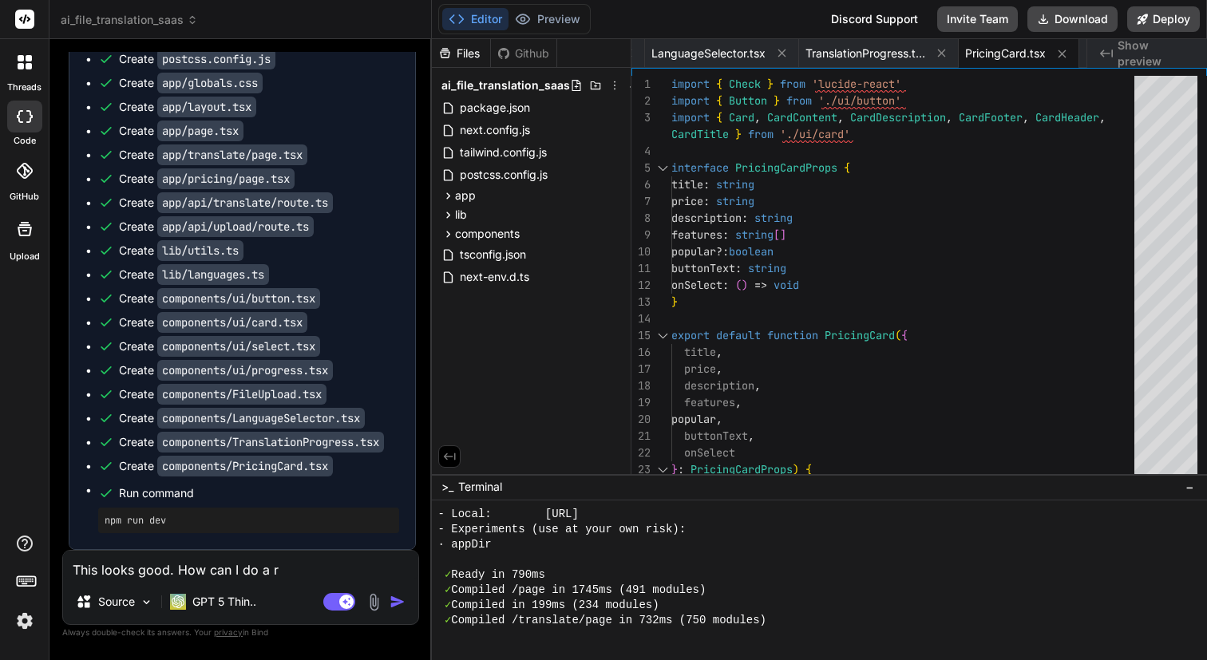
type textarea "x"
type textarea "This looks good. How can I do a rea"
type textarea "x"
type textarea "This looks good. How can I do a real"
type textarea "x"
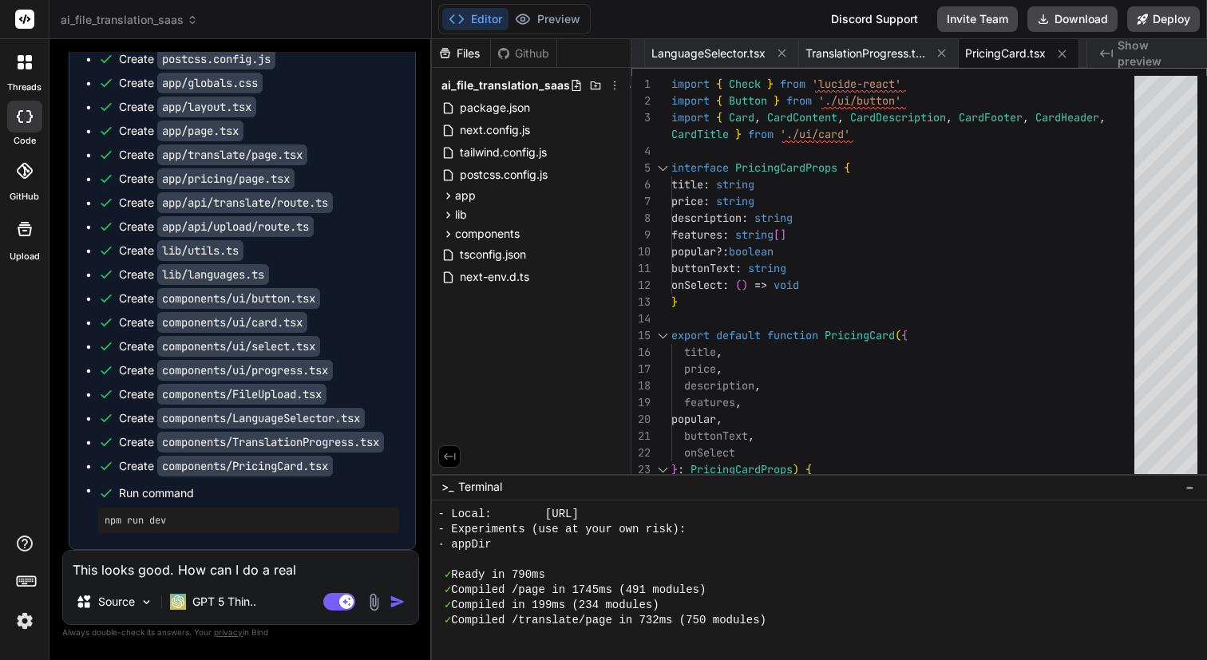
type textarea "This looks good. How can I do a real-"
type textarea "x"
type textarea "This looks good. How can I do a real-w"
type textarea "x"
type textarea "This looks good. How can I do a real-wo"
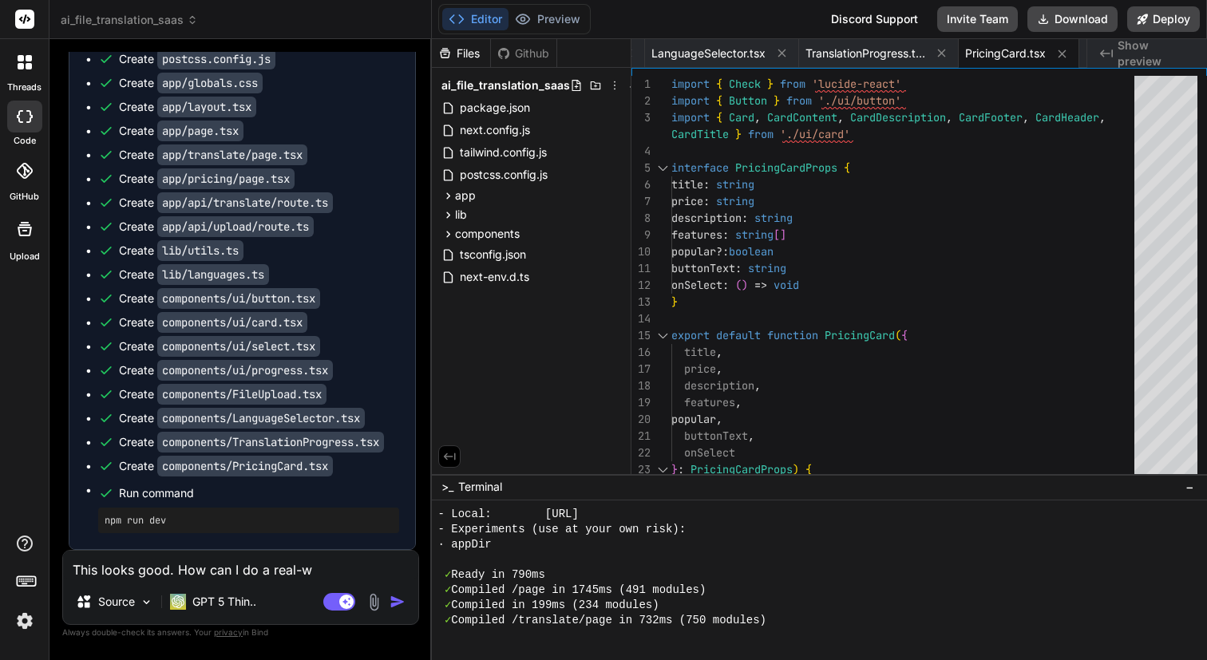
type textarea "x"
type textarea "This looks good. How can I do a real-wor"
type textarea "x"
type textarea "This looks good. How can I do a real-worl"
type textarea "x"
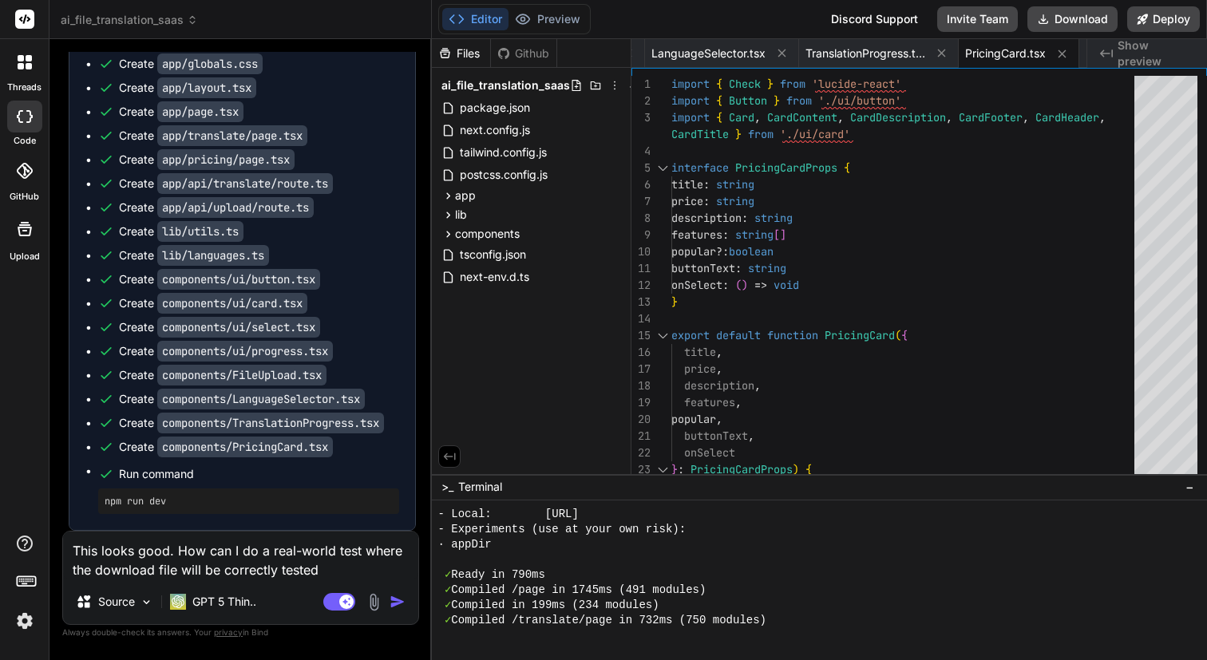
drag, startPoint x: 320, startPoint y: 568, endPoint x: 282, endPoint y: 568, distance: 38.3
click at [282, 568] on textarea "This looks good. How can I do a real-world test where the download file will be…" at bounding box center [240, 556] width 355 height 48
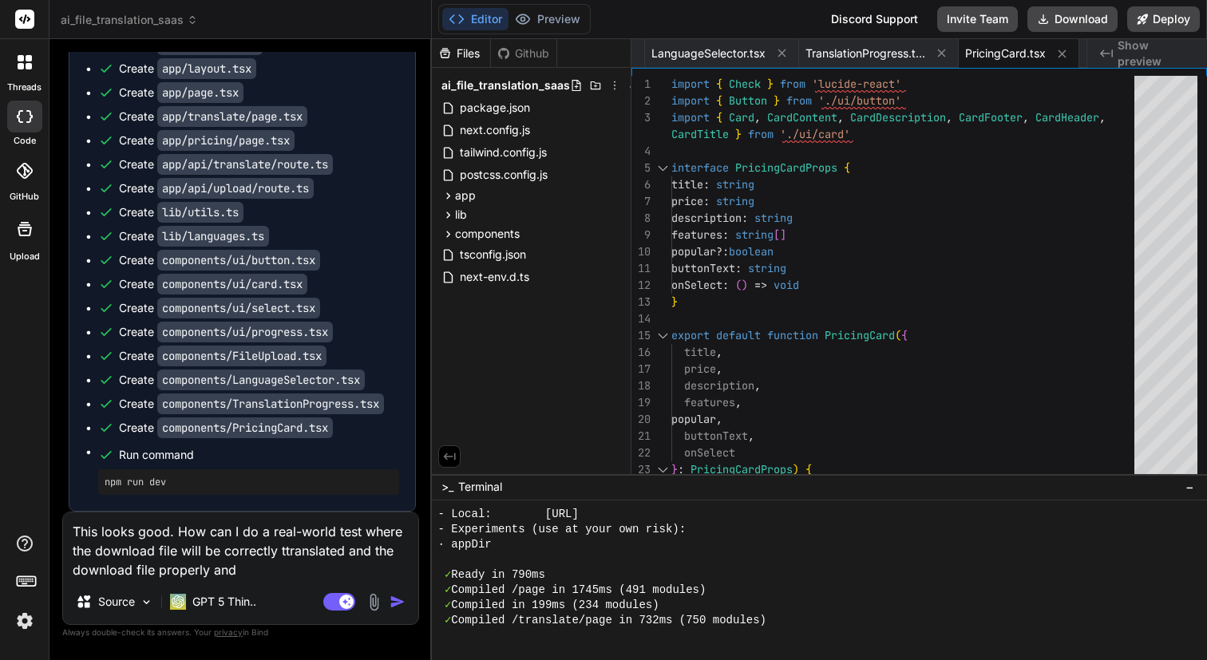
click at [255, 570] on textarea "This looks good. How can I do a real-world test where the download file will be…" at bounding box center [240, 545] width 355 height 67
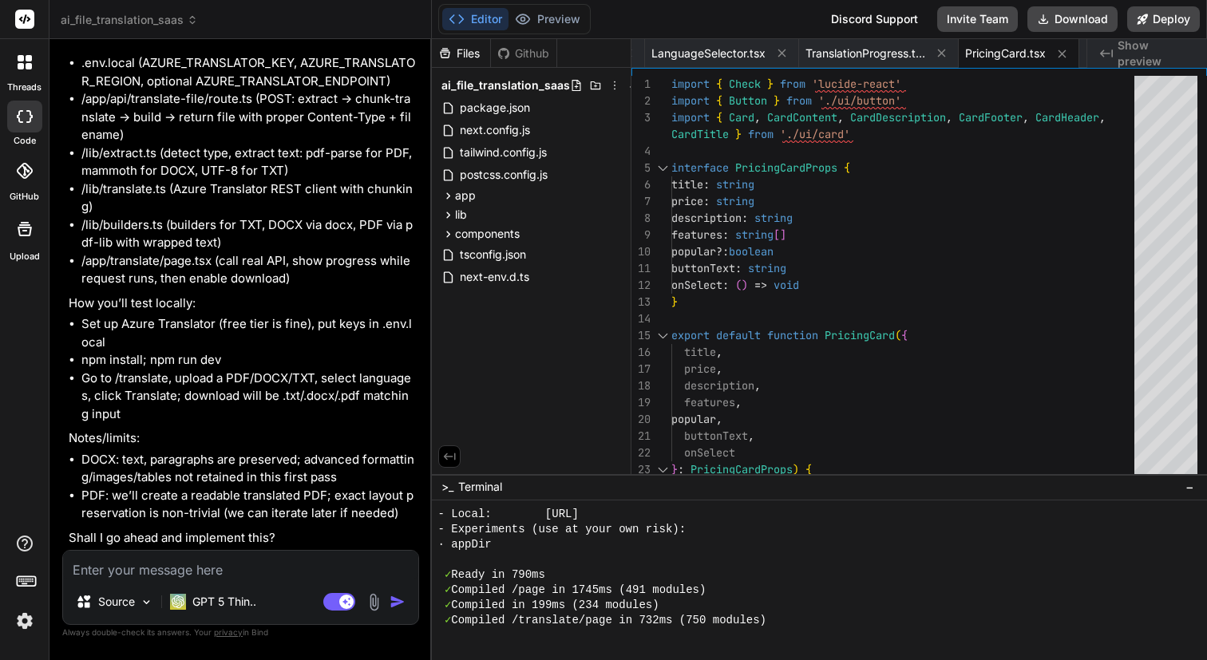
scroll to position [3464, 0]
click at [233, 564] on textarea at bounding box center [240, 565] width 355 height 29
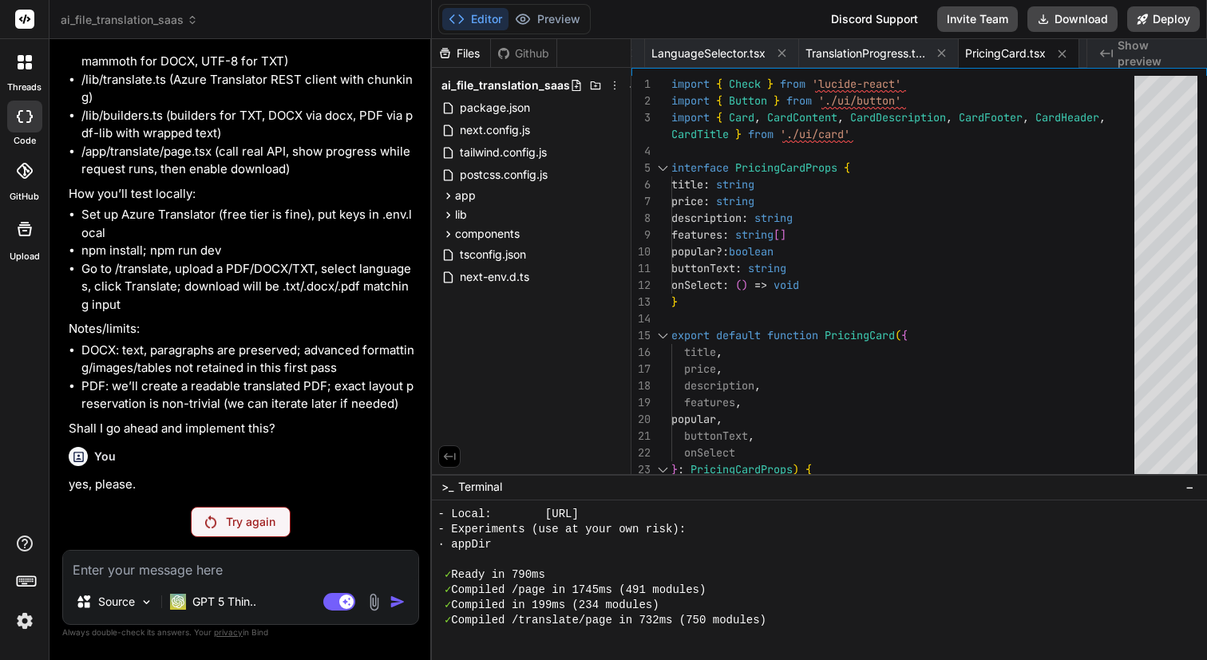
scroll to position [3586, 0]
click at [250, 524] on div "Try again" at bounding box center [241, 522] width 100 height 30
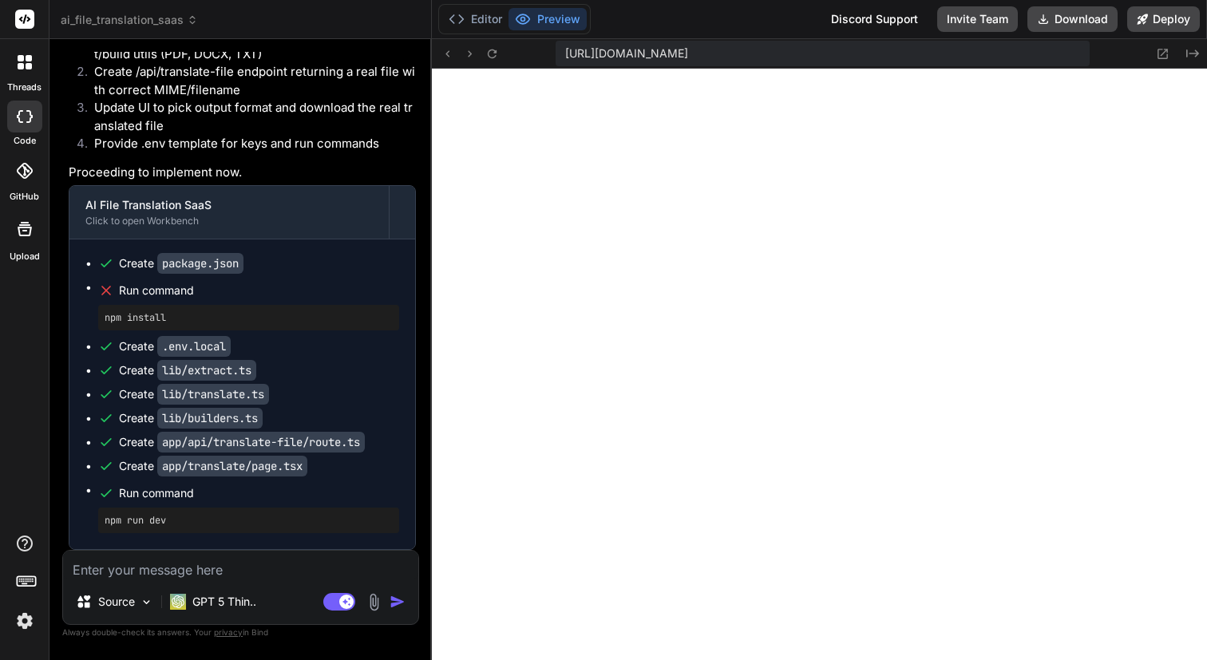
scroll to position [4488, 0]
click at [131, 566] on textarea at bounding box center [240, 565] width 355 height 29
paste textarea "./lib/builders.ts:1:0 Module not found: Can't resolve 'pdf-lib' > 1 | import { …"
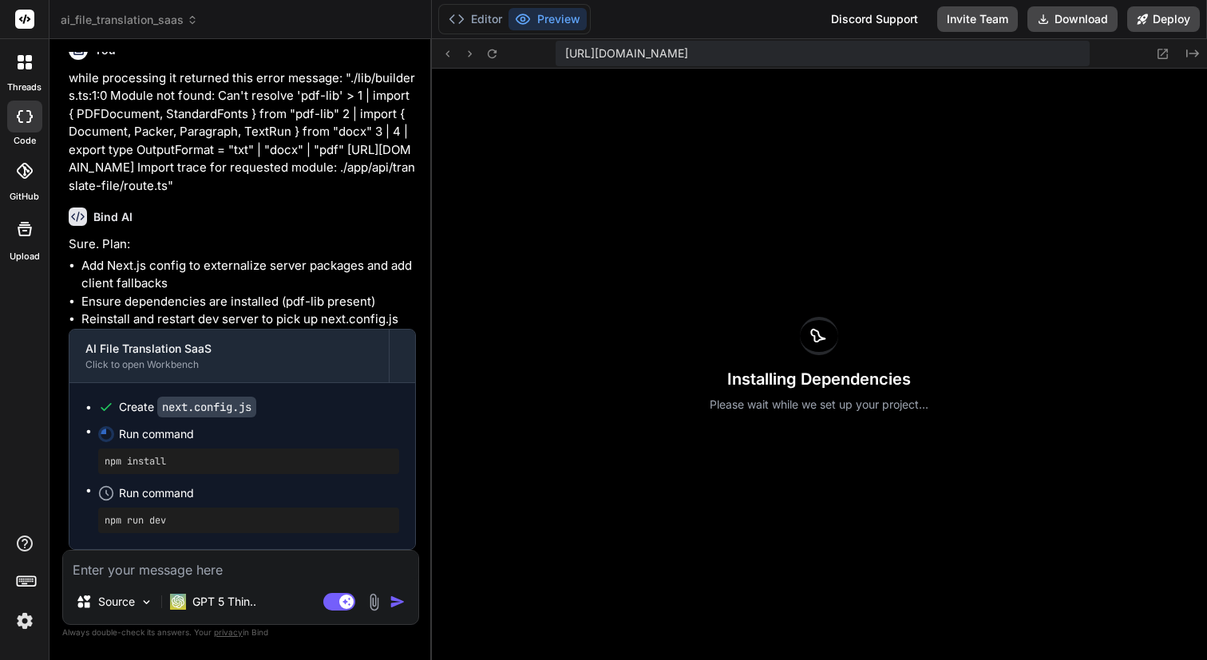
scroll to position [4617, 0]
